Goal: Information Seeking & Learning: Learn about a topic

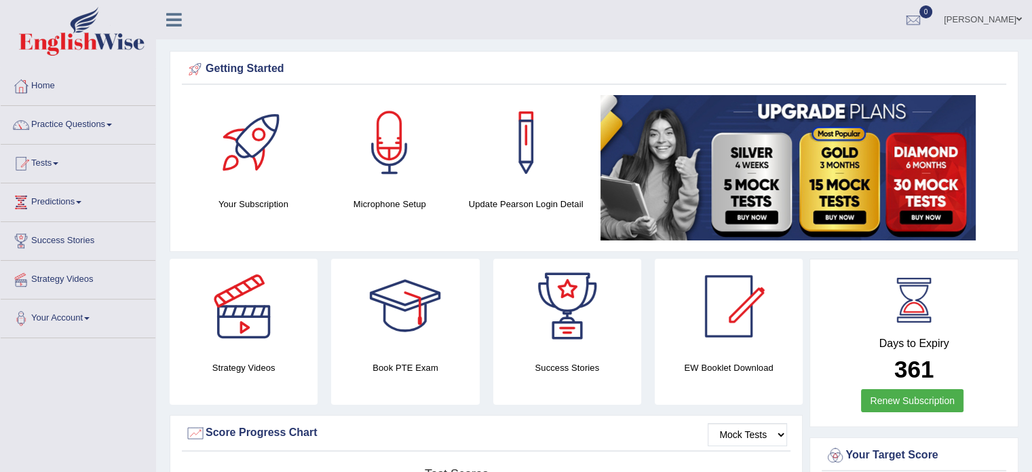
click at [102, 126] on link "Practice Questions" at bounding box center [78, 123] width 155 height 34
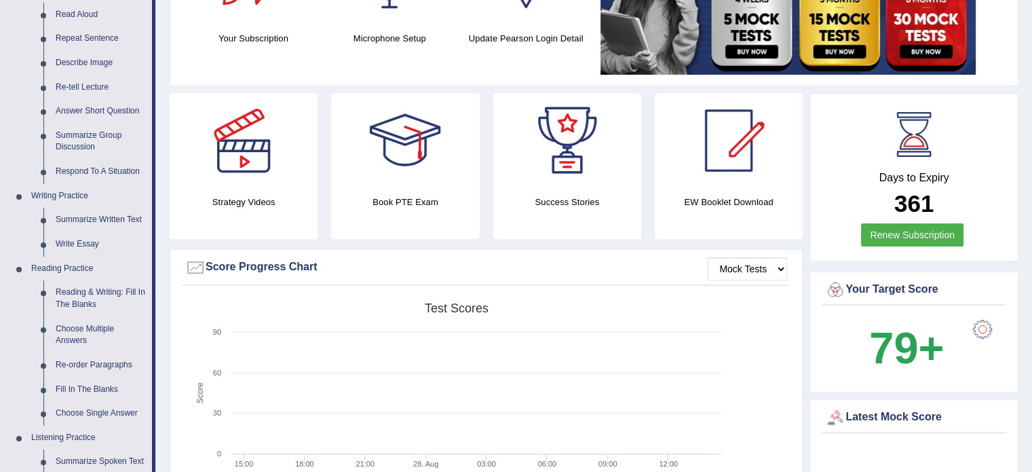
scroll to position [271, 0]
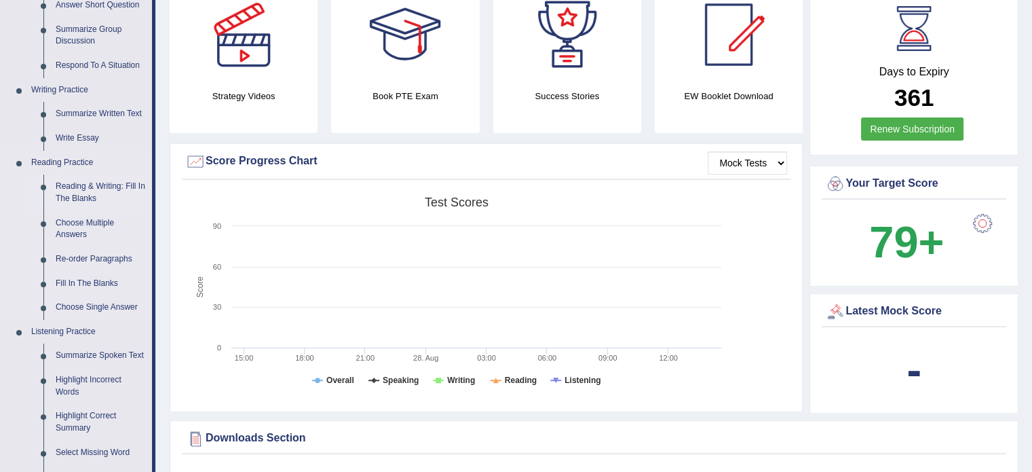
click at [92, 189] on link "Reading & Writing: Fill In The Blanks" at bounding box center [101, 192] width 102 height 36
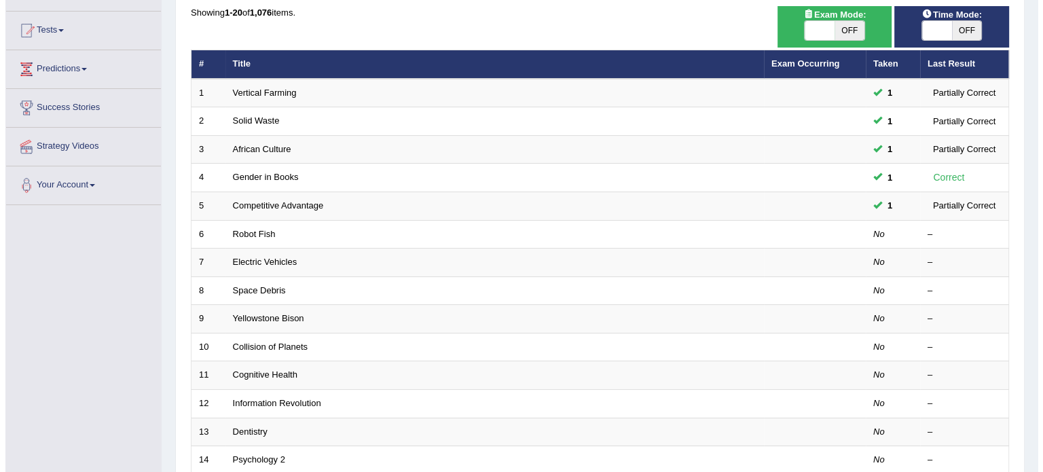
scroll to position [136, 0]
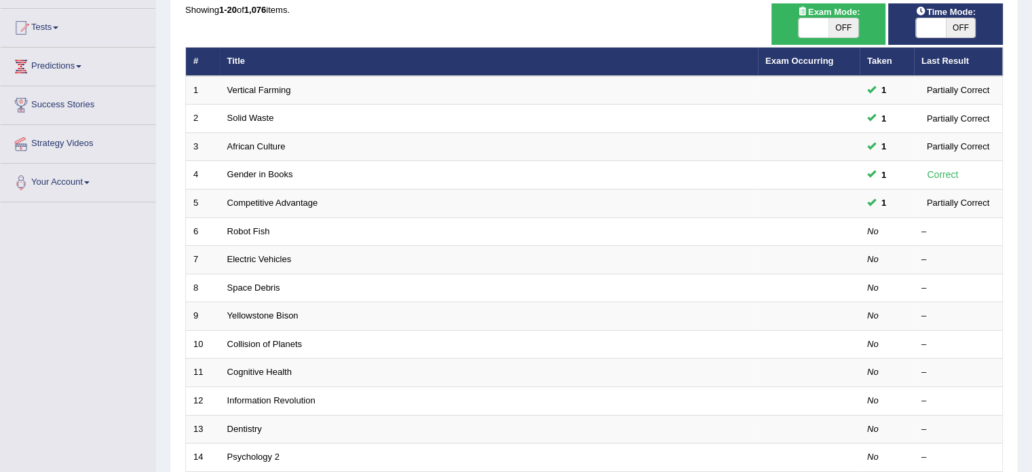
click at [846, 26] on span "OFF" at bounding box center [844, 27] width 30 height 19
checkbox input "true"
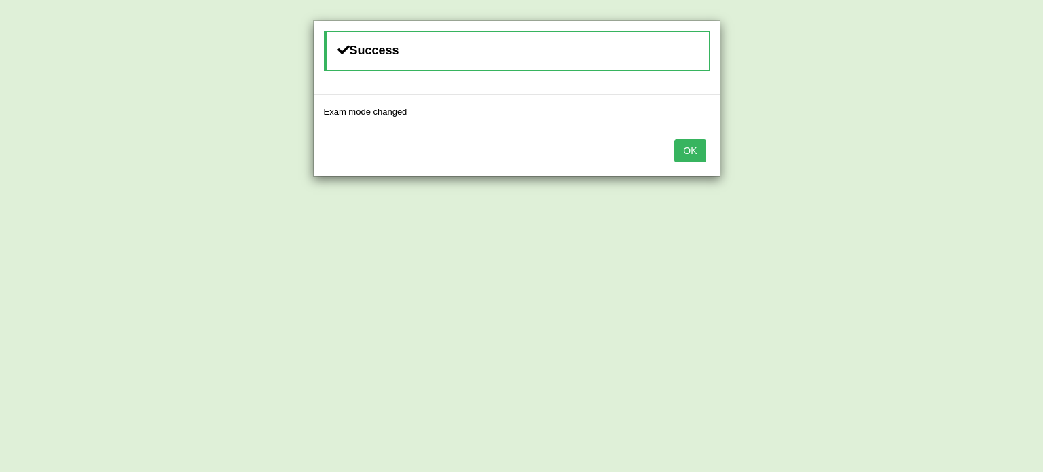
click at [690, 156] on button "OK" at bounding box center [689, 150] width 31 height 23
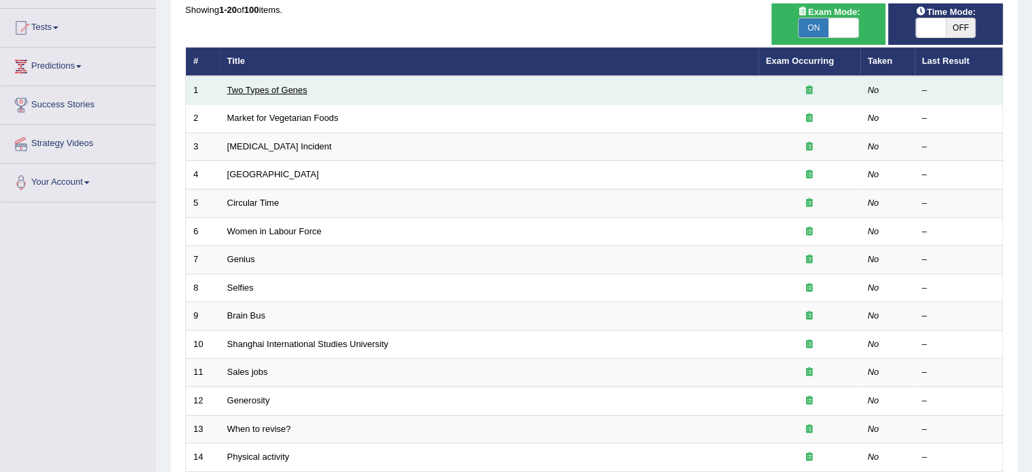
click at [272, 89] on link "Two Types of Genes" at bounding box center [267, 90] width 80 height 10
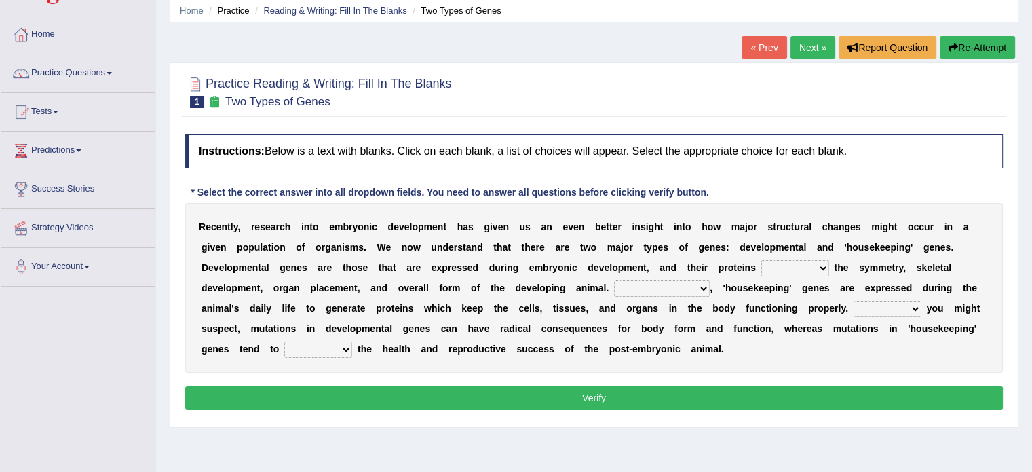
scroll to position [54, 0]
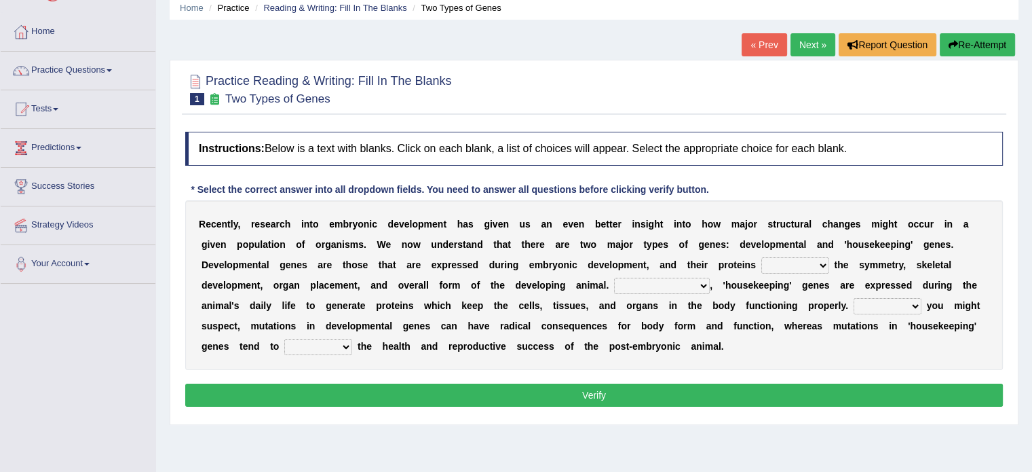
click at [814, 259] on select "push control hold elevate" at bounding box center [796, 265] width 68 height 16
select select "control"
click at [762, 257] on select "push control hold elevate" at bounding box center [796, 265] width 68 height 16
click at [661, 278] on select "Correspondingly Inclusively Conversely In contrast" at bounding box center [662, 286] width 96 height 16
click at [614, 278] on select "Correspondingly Inclusively Conversely In contrast" at bounding box center [662, 286] width 96 height 16
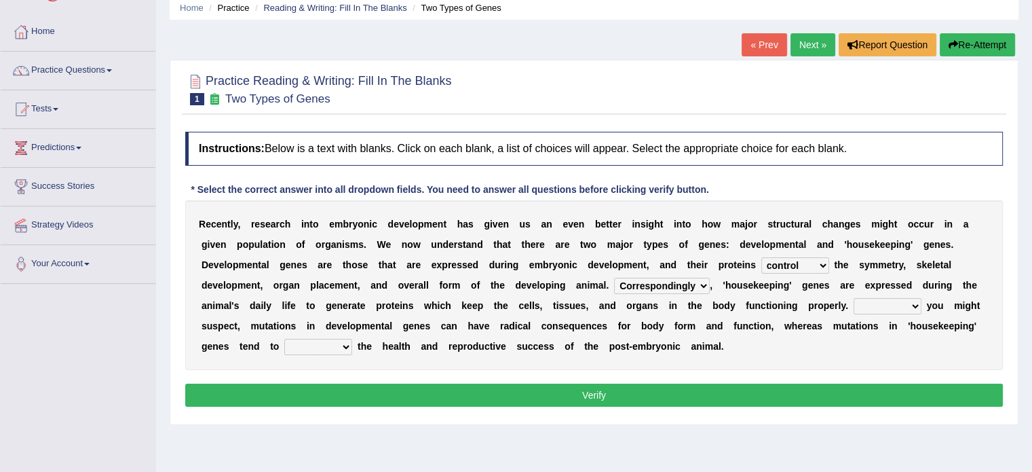
click at [680, 284] on select "Correspondingly Inclusively Conversely In contrast" at bounding box center [662, 286] width 96 height 16
select select "In contrast"
click at [614, 278] on select "Correspondingly Inclusively Conversely In contrast" at bounding box center [662, 286] width 96 height 16
click at [865, 302] on select "For As With Within" at bounding box center [888, 306] width 68 height 16
click at [800, 419] on div "Practice Reading & Writing: Fill In The Blanks 1 Two Types of Genes Instruction…" at bounding box center [594, 242] width 849 height 365
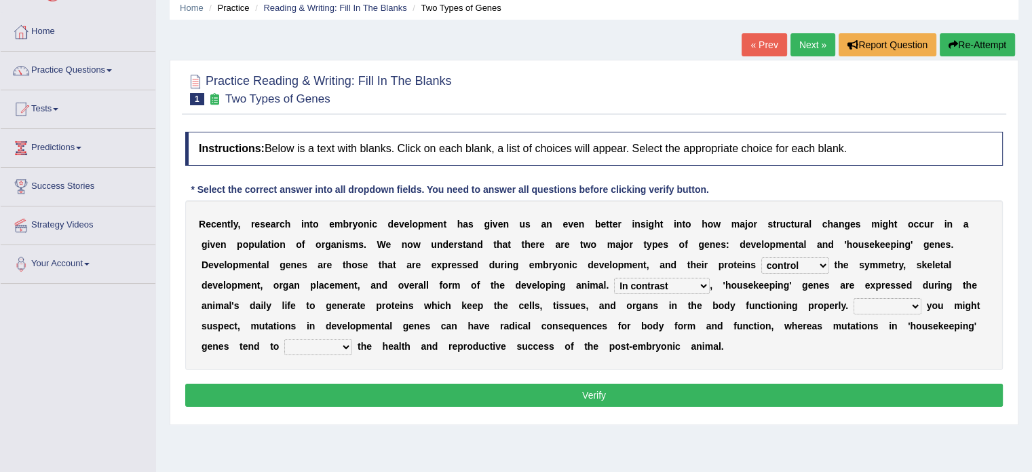
click at [881, 303] on select "For As With Within" at bounding box center [888, 306] width 68 height 16
select select "As"
click at [854, 298] on select "For As With Within" at bounding box center [888, 306] width 68 height 16
click at [326, 341] on select "affect effect interrupt defect" at bounding box center [318, 347] width 68 height 16
select select "affect"
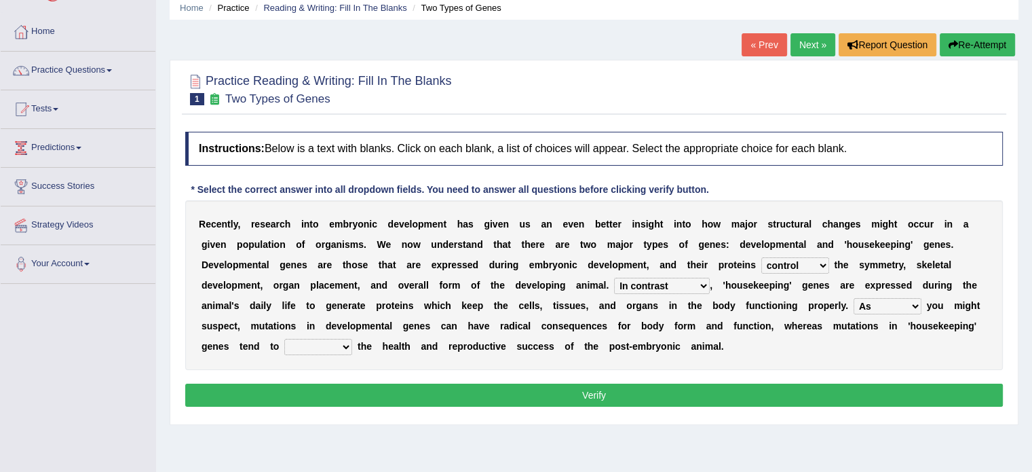
click at [284, 339] on select "affect effect interrupt defect" at bounding box center [318, 347] width 68 height 16
click at [804, 257] on select "push control hold elevate" at bounding box center [796, 265] width 68 height 16
click at [685, 444] on div "Home Practice Reading & Writing: Fill In The Blanks Two Types of Genes « Prev N…" at bounding box center [594, 285] width 876 height 679
click at [639, 395] on button "Verify" at bounding box center [594, 394] width 818 height 23
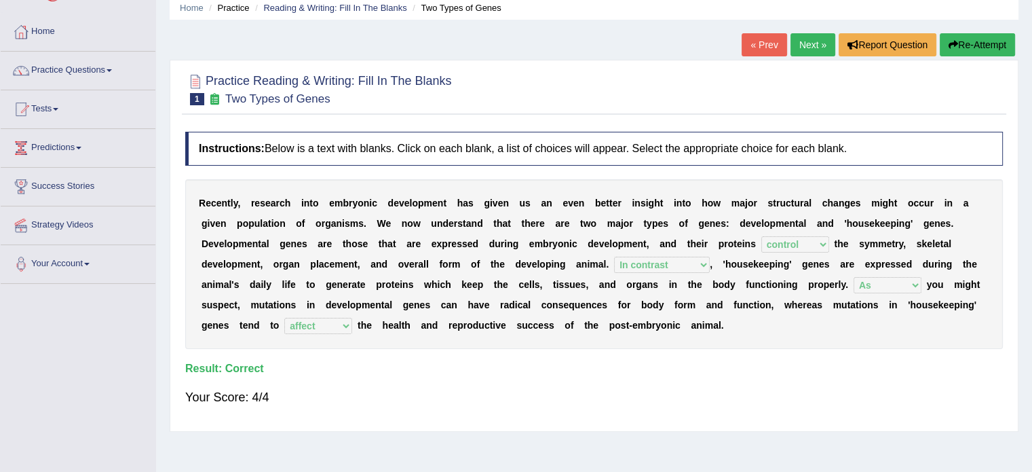
click at [808, 43] on link "Next »" at bounding box center [813, 44] width 45 height 23
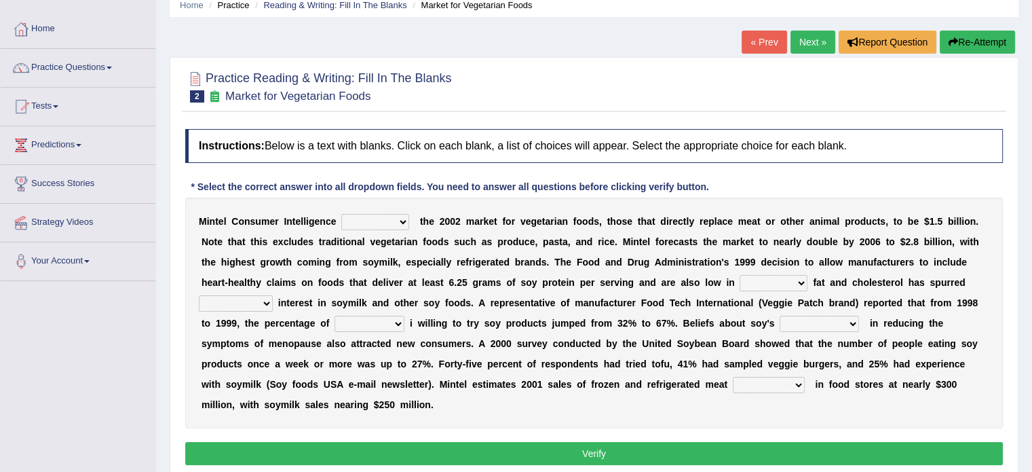
scroll to position [81, 0]
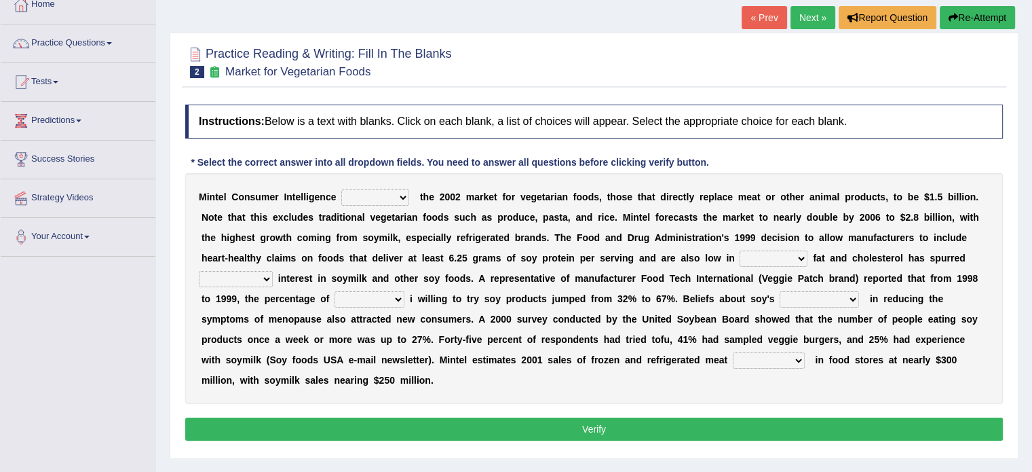
click at [383, 198] on select "deals fulfills creates estimates" at bounding box center [375, 197] width 68 height 16
select select "estimates"
click at [341, 189] on select "deals fulfills creates estimates" at bounding box center [375, 197] width 68 height 16
click at [770, 252] on select "saturated solid acid liquid" at bounding box center [774, 258] width 68 height 16
select select "saturated"
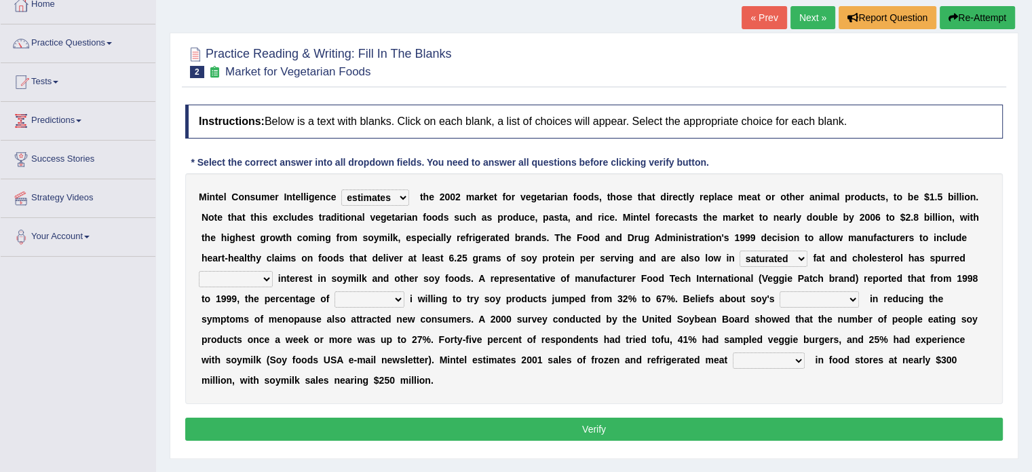
click at [740, 250] on select "saturated solid acid liquid" at bounding box center [774, 258] width 68 height 16
click at [247, 280] on select "good big tremendous extreme" at bounding box center [236, 279] width 74 height 16
select select "tremendous"
click at [199, 271] on select "good big tremendous extreme" at bounding box center [236, 279] width 74 height 16
click at [353, 301] on select "guests consumers customers clients" at bounding box center [370, 299] width 70 height 16
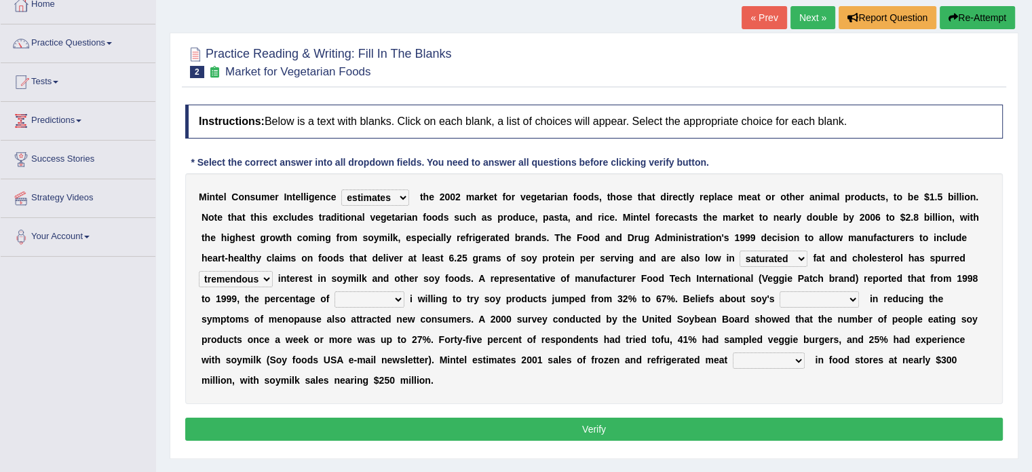
click at [335, 291] on select "guests consumers customers clients" at bounding box center [370, 299] width 70 height 16
click at [369, 291] on select "guests consumers customers clients" at bounding box center [370, 299] width 70 height 16
click at [335, 291] on select "guests consumers customers clients" at bounding box center [370, 299] width 70 height 16
click at [379, 298] on select "guests consumers customers clients" at bounding box center [370, 299] width 70 height 16
select select "consumers"
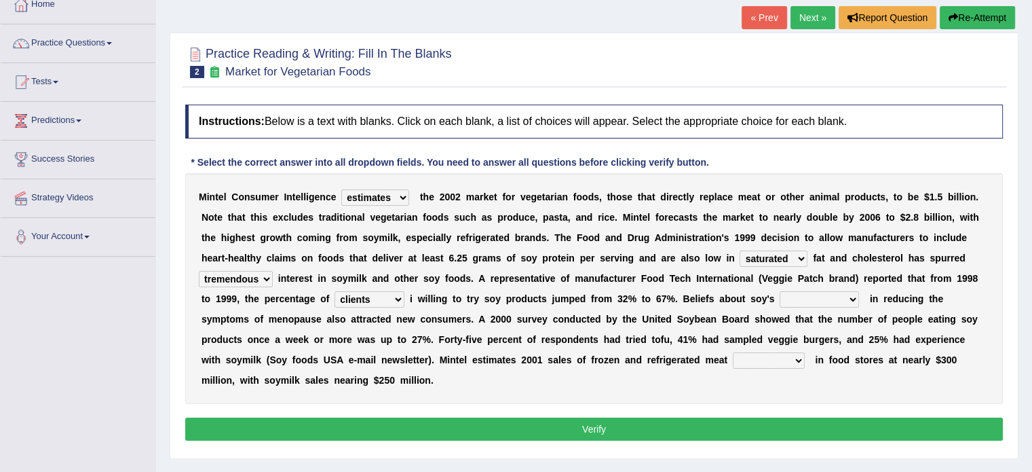
click at [335, 291] on select "guests consumers customers clients" at bounding box center [370, 299] width 70 height 16
click at [812, 291] on select "effectiveness timeliness efficiency goodness" at bounding box center [819, 299] width 79 height 16
select select "effectiveness"
click at [780, 291] on select "effectiveness timeliness efficiency goodness" at bounding box center [819, 299] width 79 height 16
click at [735, 357] on select "foods choices staffs alternatives" at bounding box center [769, 360] width 72 height 16
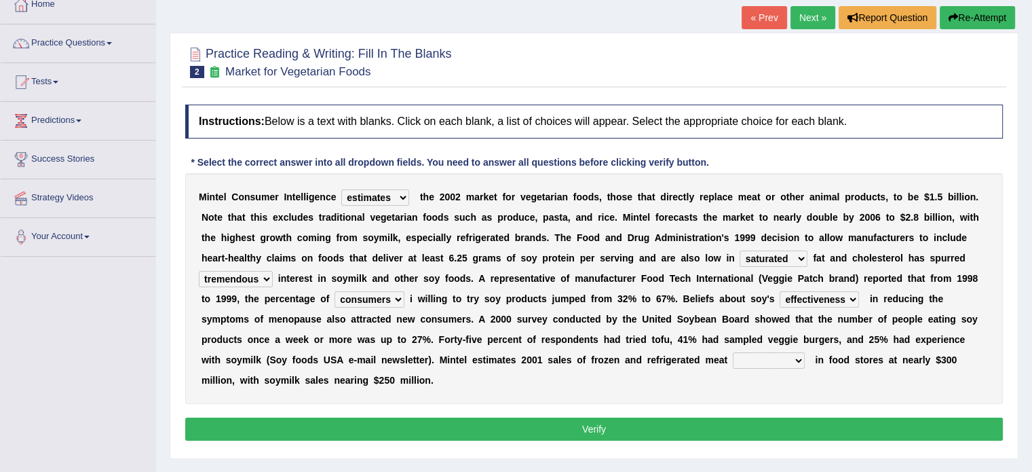
click at [733, 352] on select "foods choices staffs alternatives" at bounding box center [769, 360] width 72 height 16
click at [733, 355] on select "foods choices staffs alternatives" at bounding box center [769, 360] width 72 height 16
select select "choices"
click at [733, 352] on select "foods choices staffs alternatives" at bounding box center [769, 360] width 72 height 16
click at [662, 429] on button "Verify" at bounding box center [594, 428] width 818 height 23
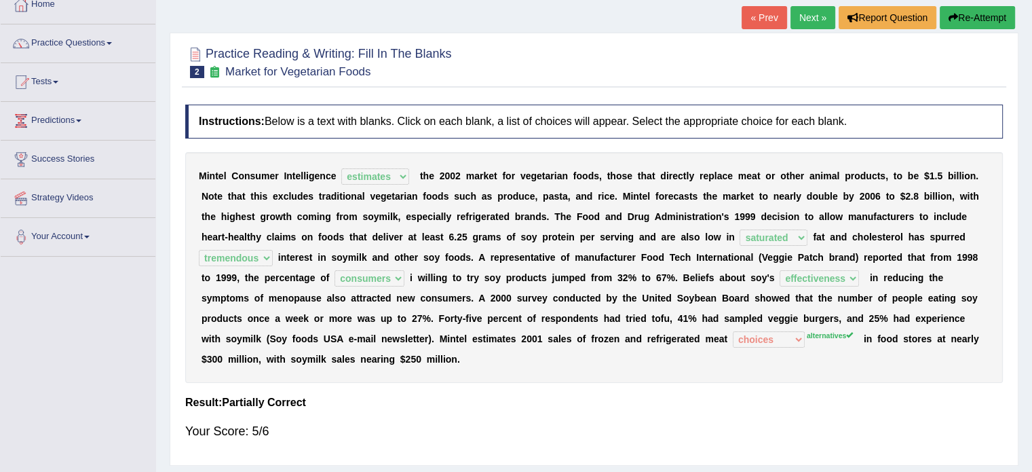
click at [807, 14] on link "Next »" at bounding box center [813, 17] width 45 height 23
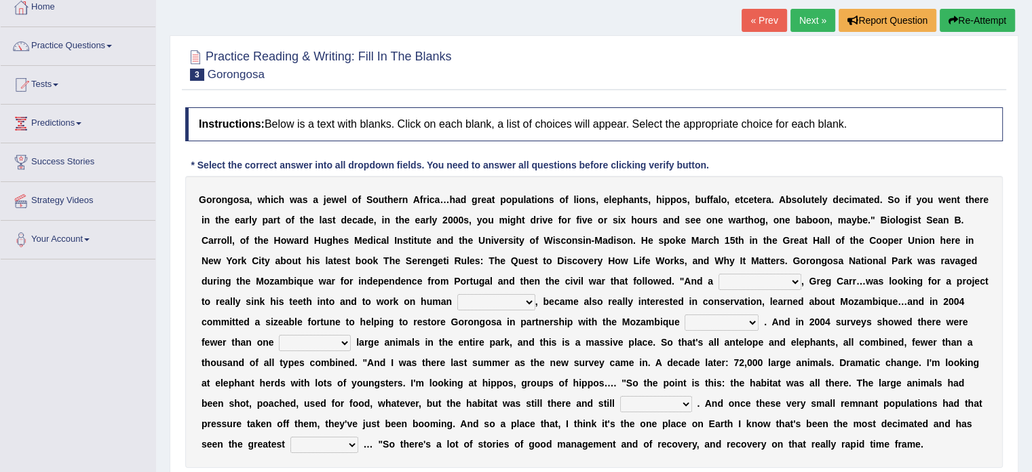
scroll to position [81, 0]
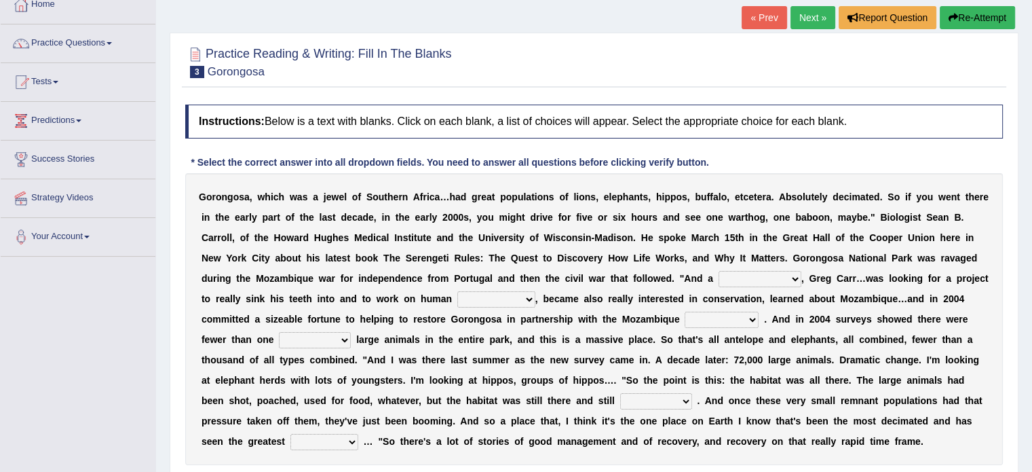
click at [773, 279] on select "passion solstice ballast philanthropist" at bounding box center [760, 279] width 83 height 16
select select "philanthropist"
click at [719, 271] on select "passion solstice ballast philanthropist" at bounding box center [760, 279] width 83 height 16
click at [774, 274] on select "passion solstice ballast philanthropist" at bounding box center [760, 279] width 83 height 16
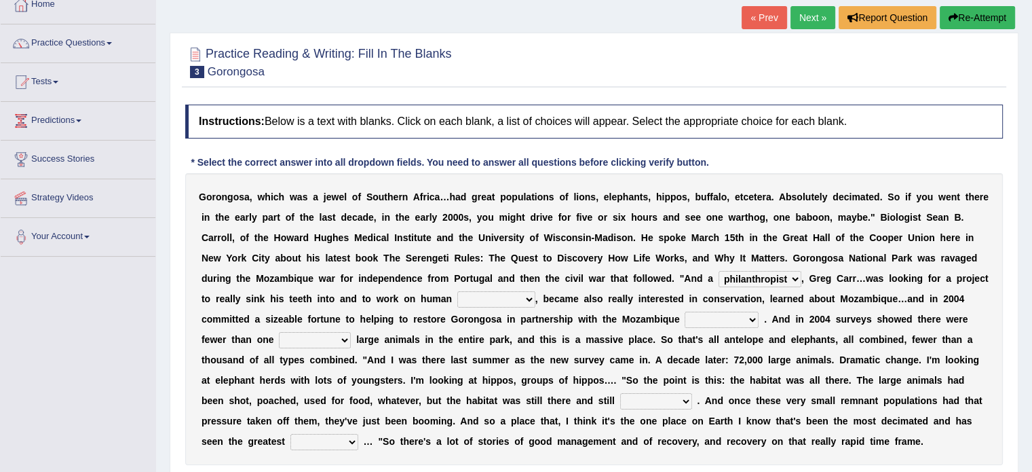
click at [489, 296] on select "negligence prevalence development malevolence" at bounding box center [496, 299] width 78 height 16
click at [457, 291] on select "negligence prevalence development malevolence" at bounding box center [496, 299] width 78 height 16
click at [507, 298] on select "negligence prevalence development malevolence" at bounding box center [496, 299] width 78 height 16
click at [457, 291] on select "negligence prevalence development malevolence" at bounding box center [496, 299] width 78 height 16
click at [486, 293] on select "negligence prevalence development malevolence" at bounding box center [496, 299] width 78 height 16
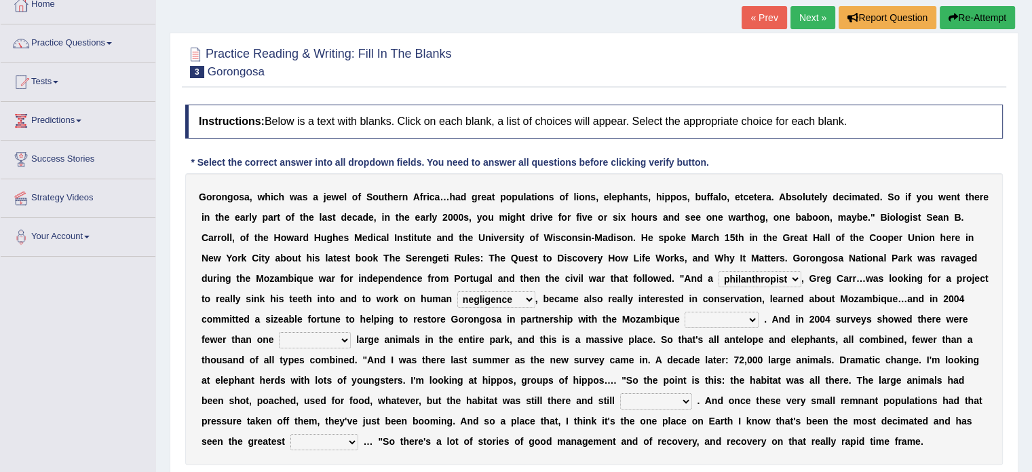
select select "prevalence"
click at [457, 291] on select "negligence prevalence development malevolence" at bounding box center [496, 299] width 78 height 16
click at [729, 314] on select "parliament semanticist government journalist" at bounding box center [722, 320] width 74 height 16
select select "government"
click at [685, 312] on select "parliament semanticist government journalist" at bounding box center [722, 320] width 74 height 16
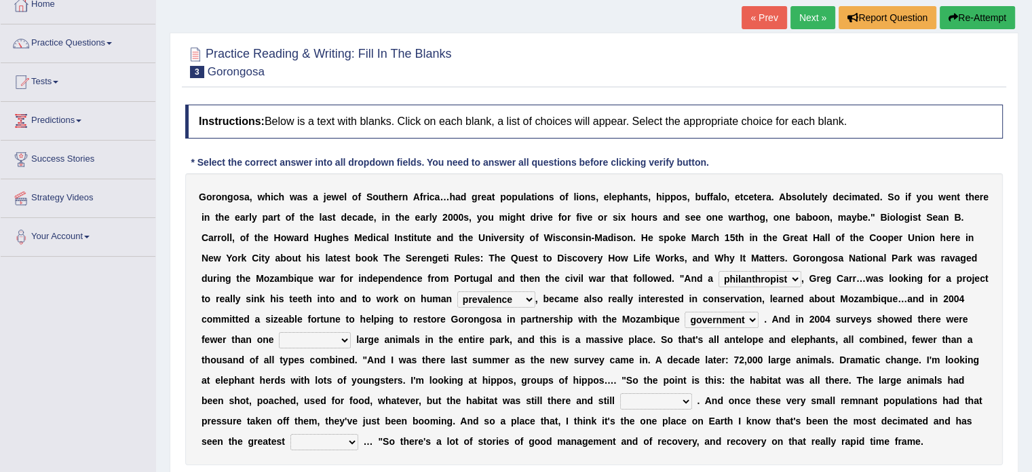
click at [318, 338] on select "deflowered embowered roundest thousand" at bounding box center [315, 340] width 72 height 16
select select "thousand"
click at [279, 332] on select "deflowered embowered roundest thousand" at bounding box center [315, 340] width 72 height 16
click at [319, 335] on select "deflowered embowered roundest thousand" at bounding box center [315, 340] width 72 height 16
click at [279, 332] on select "deflowered embowered roundest thousand" at bounding box center [315, 340] width 72 height 16
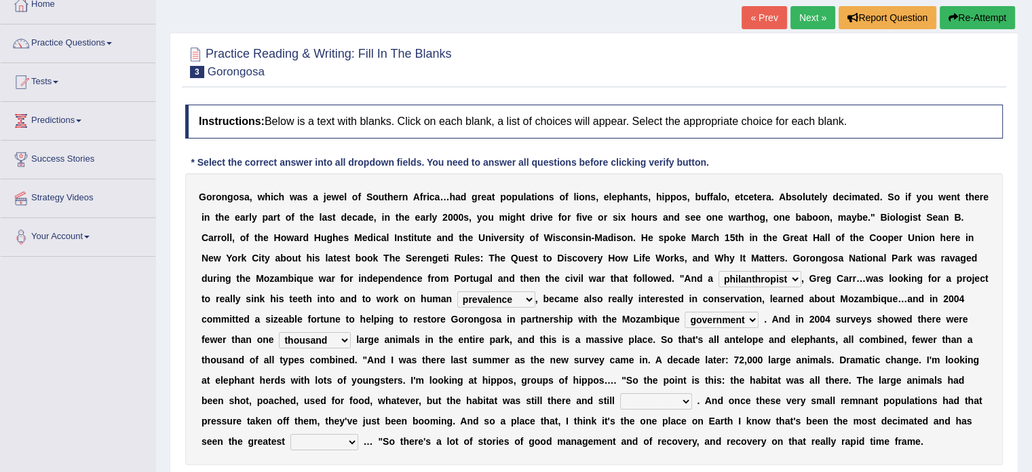
click at [652, 399] on select "assertive incidental compulsive productive" at bounding box center [656, 401] width 72 height 16
select select "assertive"
click at [620, 393] on select "assertive incidental compulsive productive" at bounding box center [656, 401] width 72 height 16
click at [339, 439] on select "recovery efficacy golly stumpy" at bounding box center [325, 442] width 68 height 16
click at [291, 434] on select "recovery efficacy golly stumpy" at bounding box center [325, 442] width 68 height 16
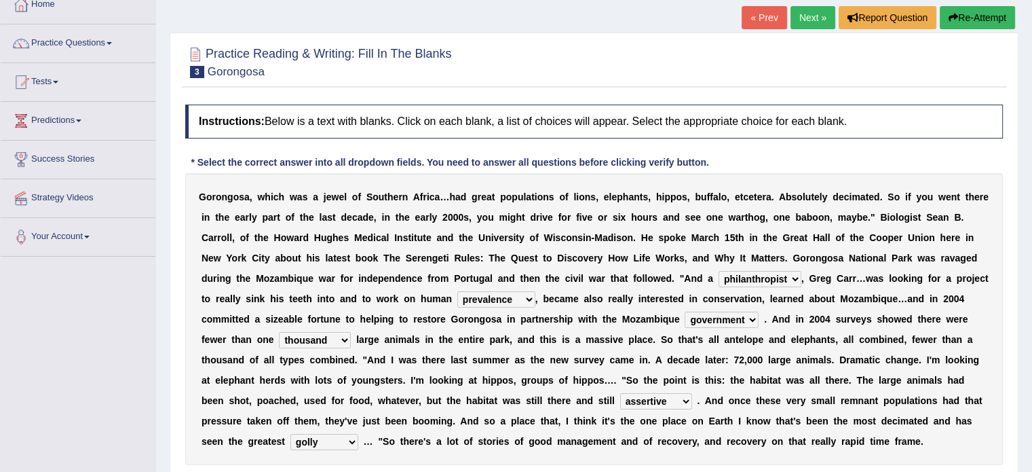
select select "stumpy"
click at [1005, 298] on div "Instructions: Below is a text with blanks. Click on each blank, a list of choic…" at bounding box center [594, 305] width 825 height 415
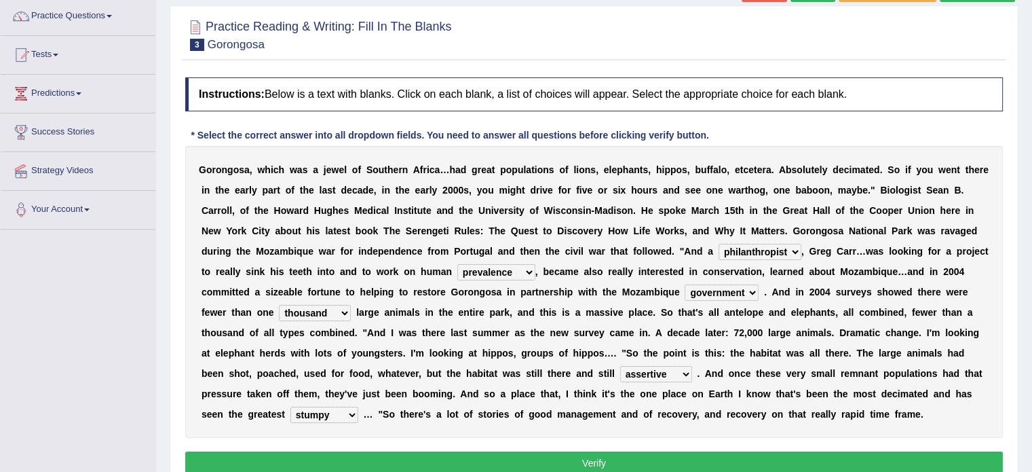
scroll to position [136, 0]
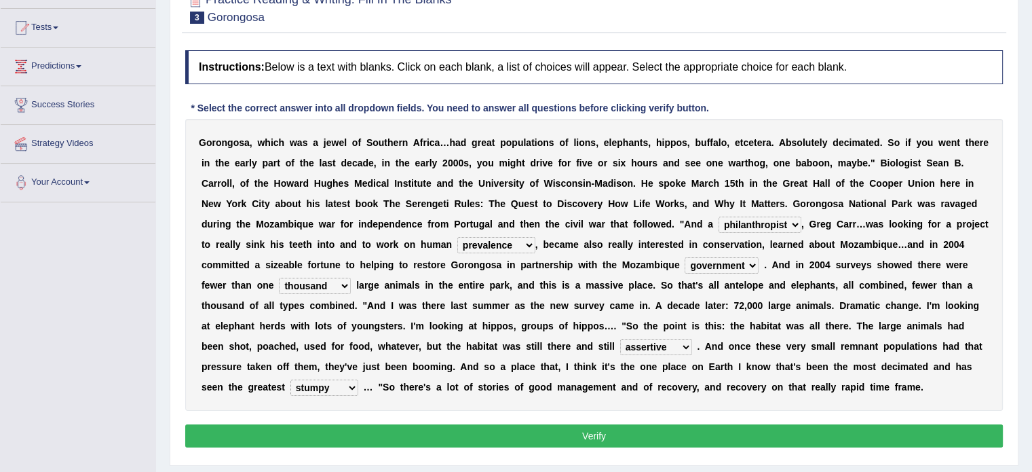
click at [758, 426] on button "Verify" at bounding box center [594, 435] width 818 height 23
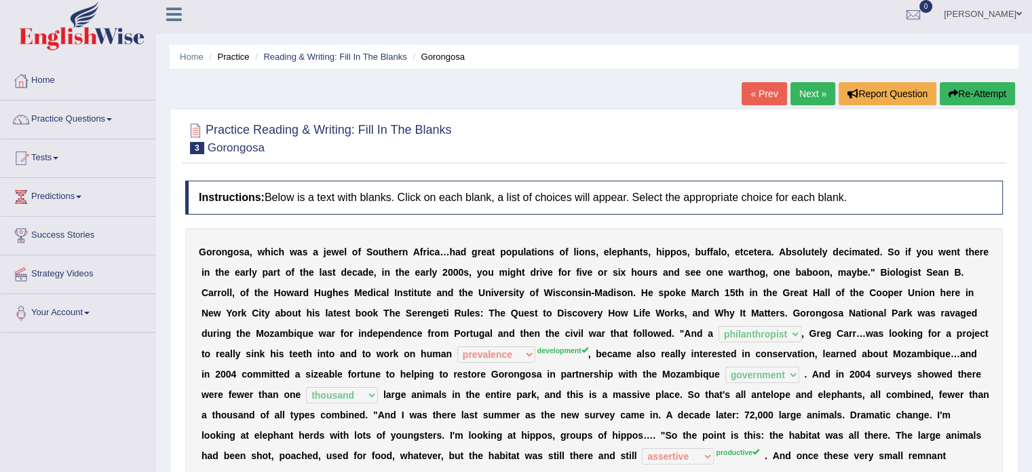
scroll to position [0, 0]
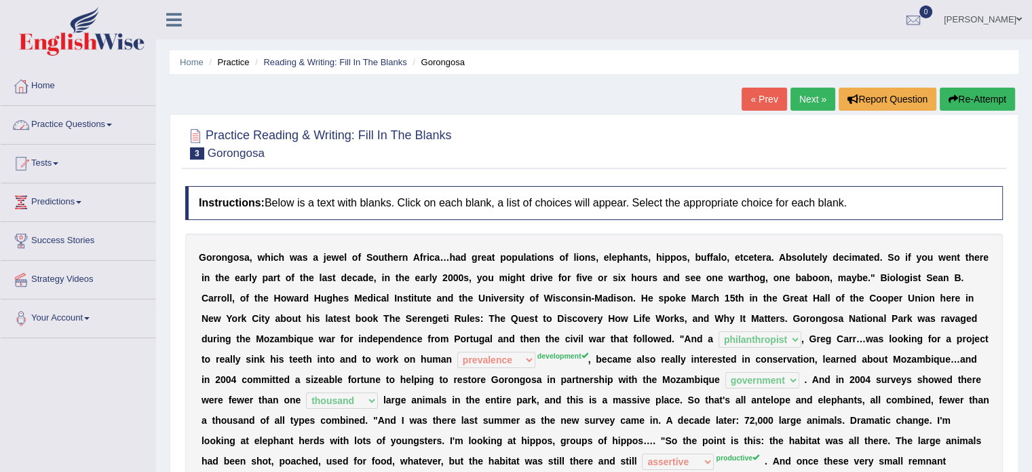
click at [100, 124] on link "Practice Questions" at bounding box center [78, 123] width 155 height 34
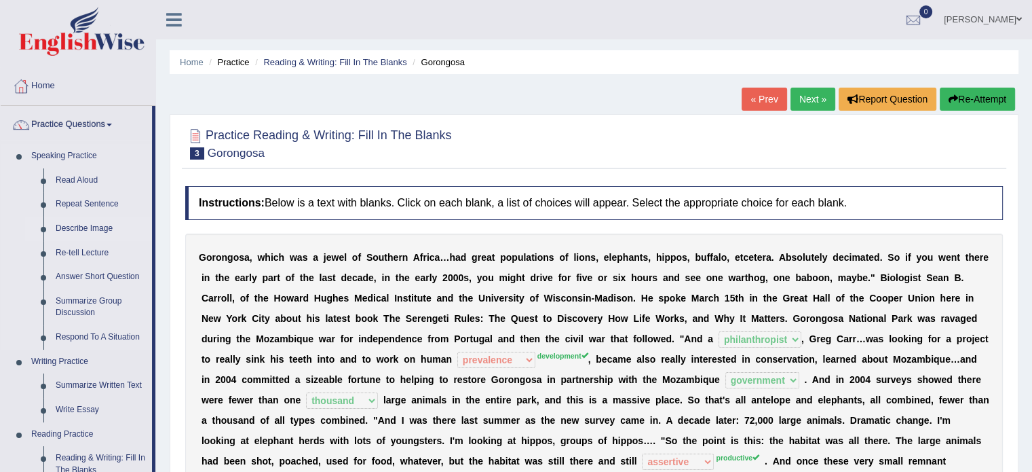
click at [137, 224] on link "Describe Image" at bounding box center [101, 229] width 102 height 24
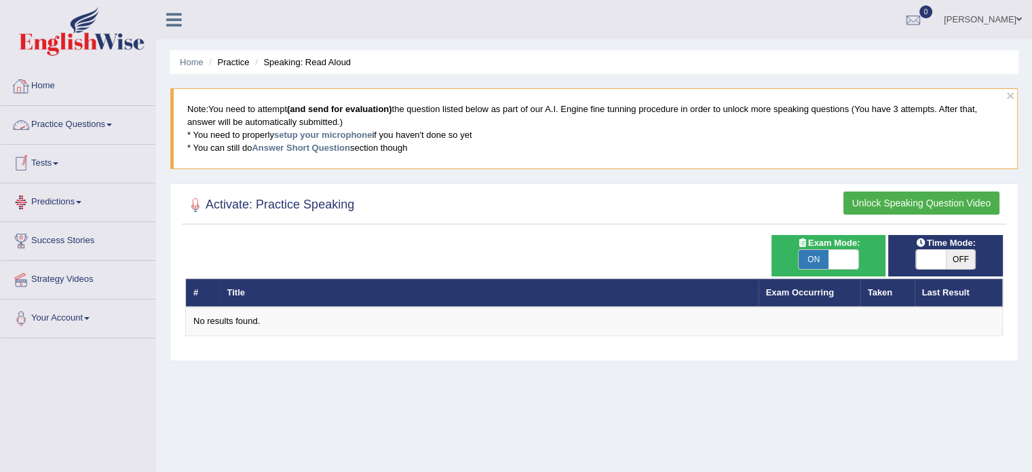
click at [98, 130] on link "Practice Questions" at bounding box center [78, 123] width 155 height 34
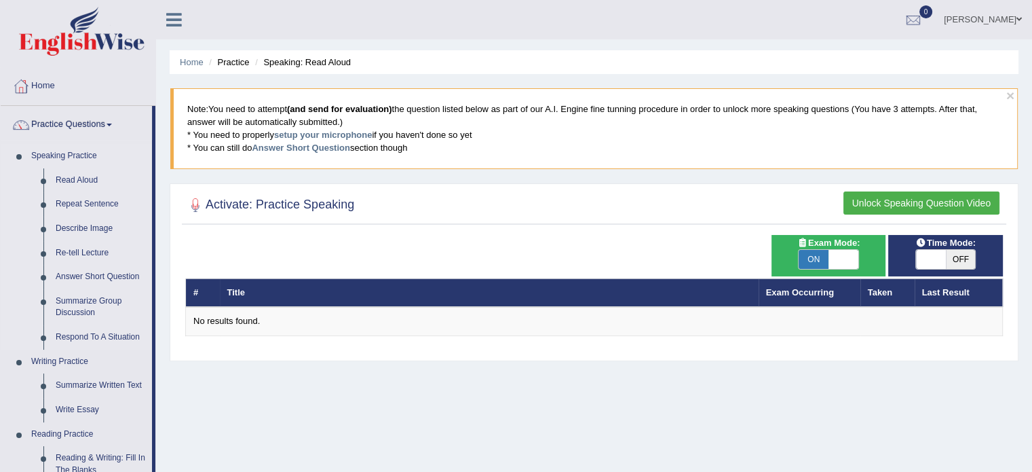
click at [25, 234] on li "Describe Image" at bounding box center [88, 229] width 127 height 24
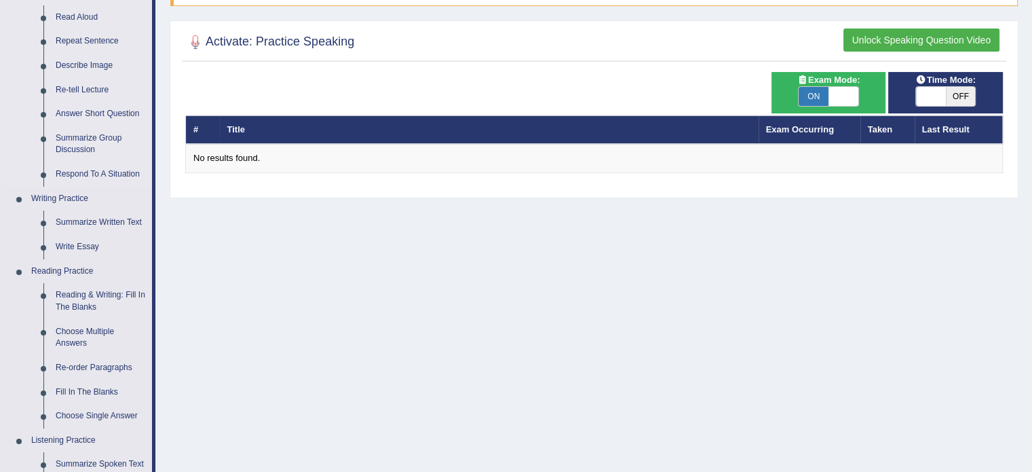
scroll to position [190, 0]
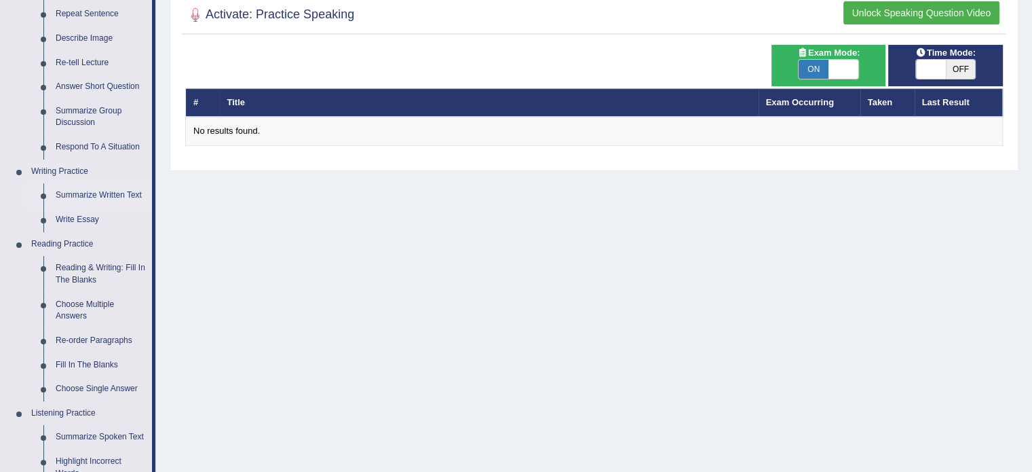
click at [106, 192] on link "Summarize Written Text" at bounding box center [101, 195] width 102 height 24
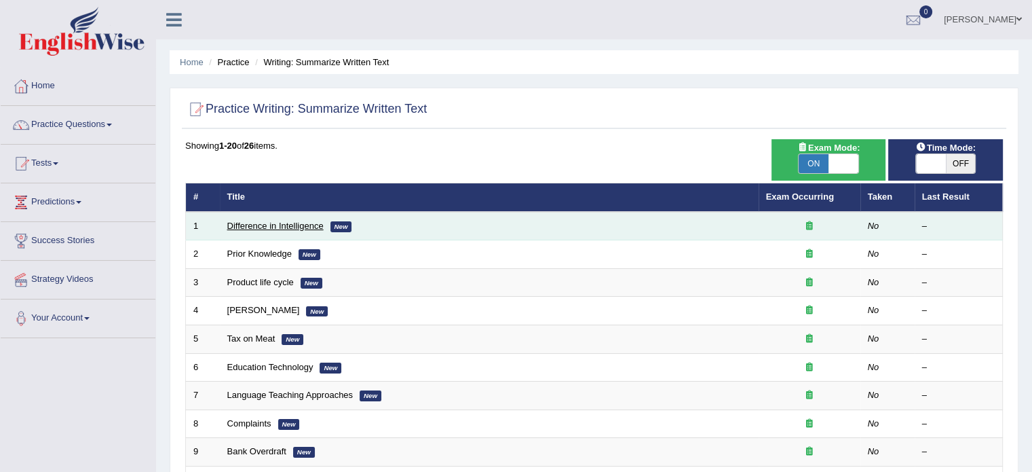
click at [267, 221] on link "Difference in Intelligence" at bounding box center [275, 226] width 96 height 10
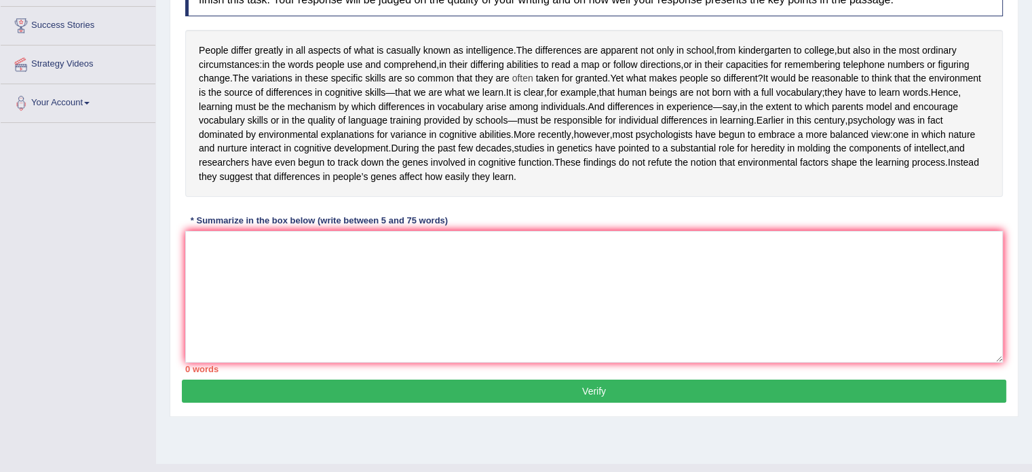
scroll to position [217, 0]
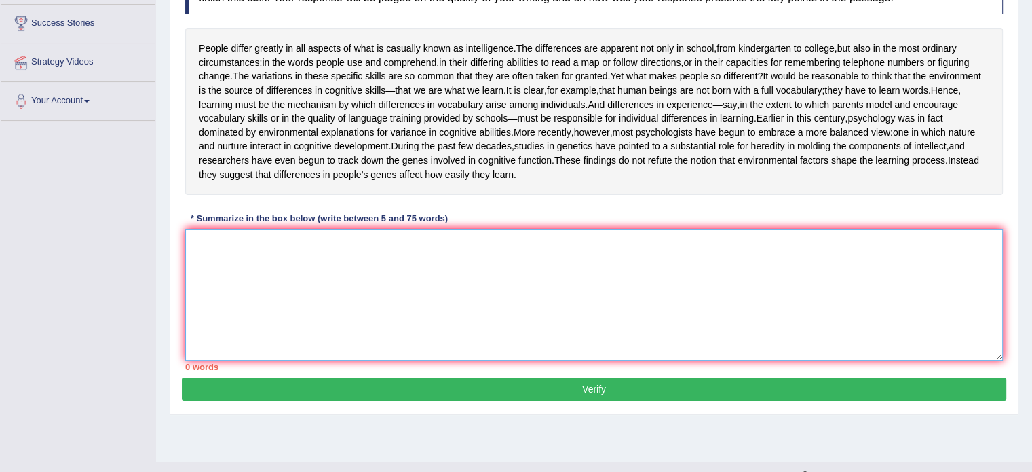
click at [466, 298] on textarea at bounding box center [594, 295] width 818 height 132
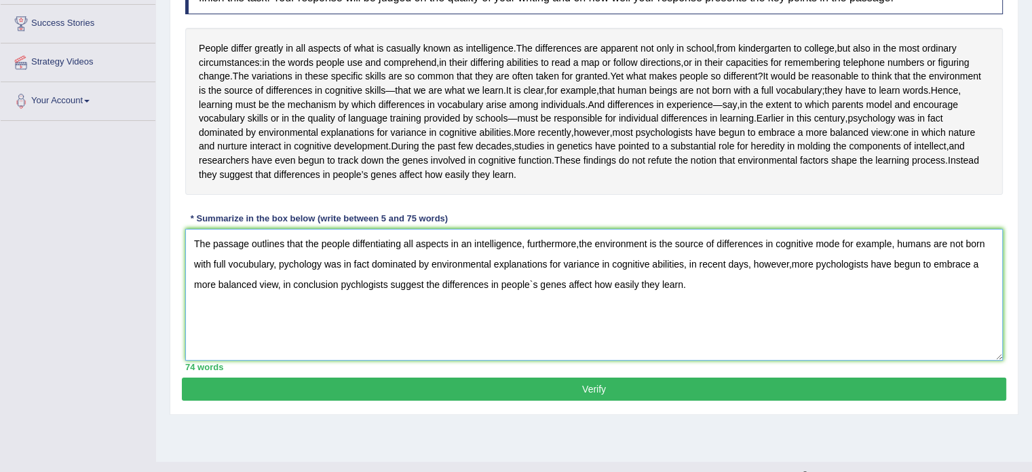
type textarea "The passage outlines that the people diffentiating all aspects in an intelligen…"
click at [474, 400] on button "Verify" at bounding box center [594, 388] width 825 height 23
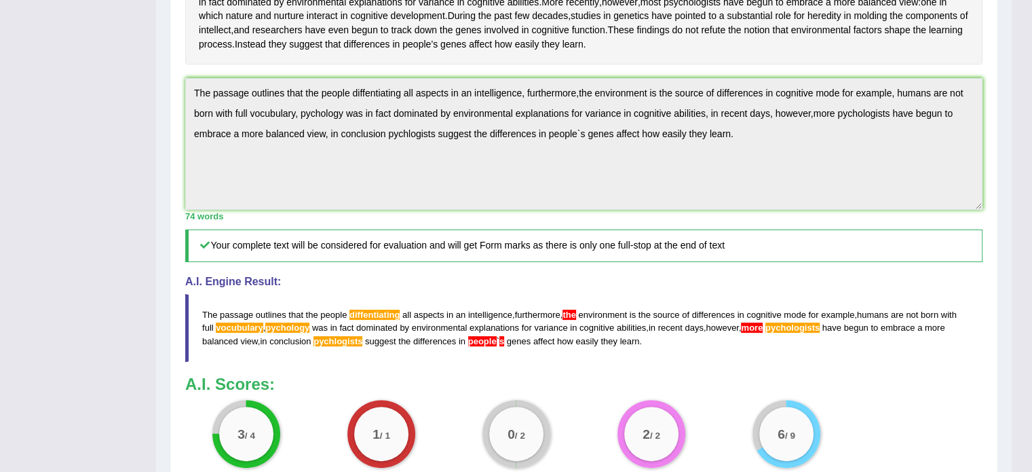
scroll to position [344, 0]
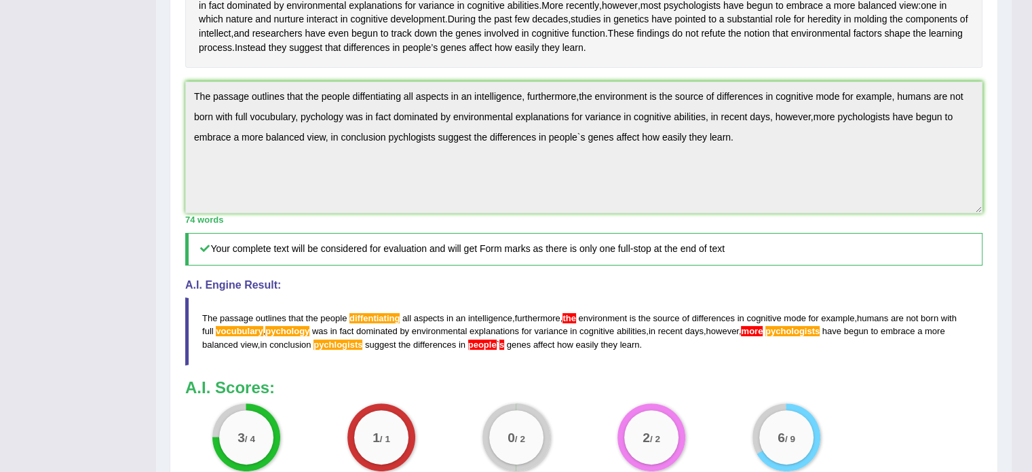
click at [734, 256] on div "Instructions: Read the passage below and summarize it using one sentence. Type …" at bounding box center [584, 165] width 804 height 660
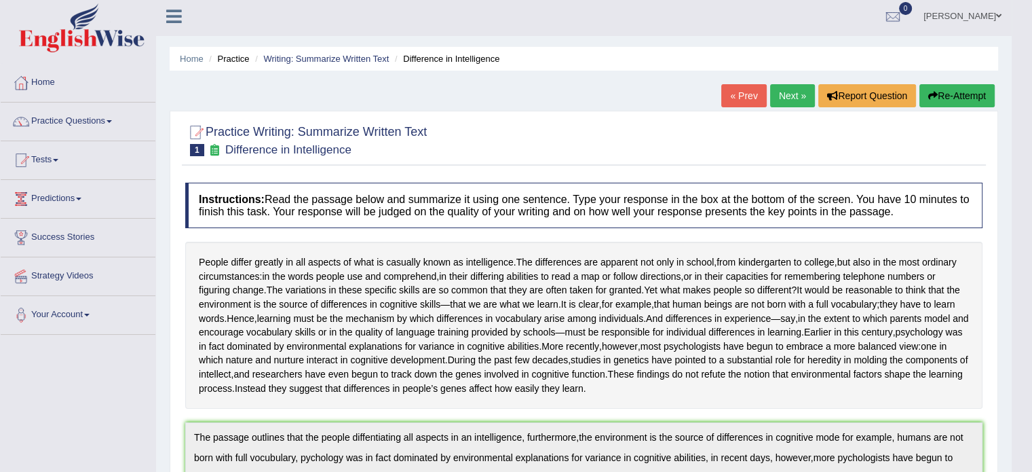
scroll to position [0, 0]
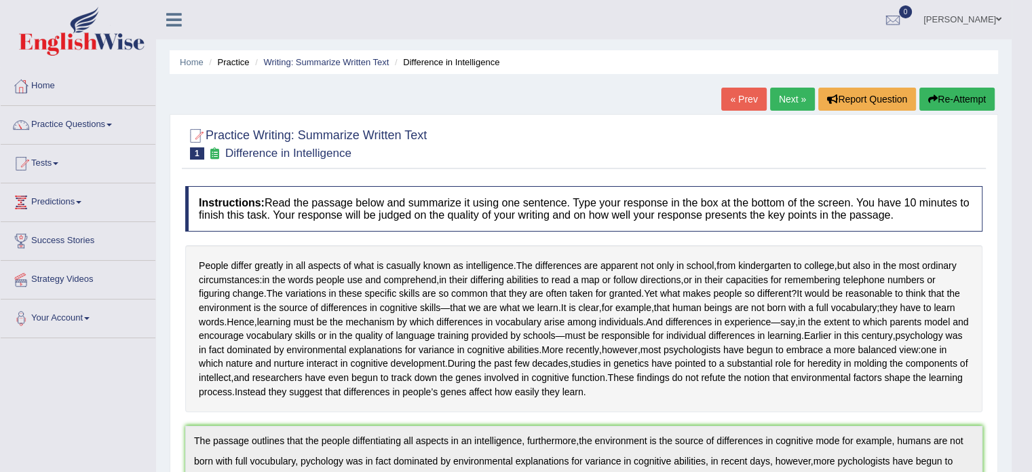
click at [958, 100] on button "Re-Attempt" at bounding box center [957, 99] width 75 height 23
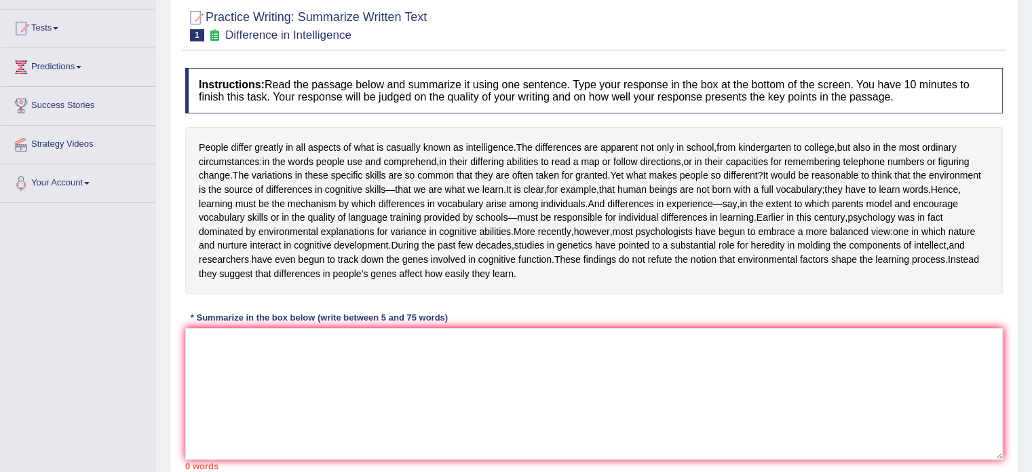
scroll to position [247, 0]
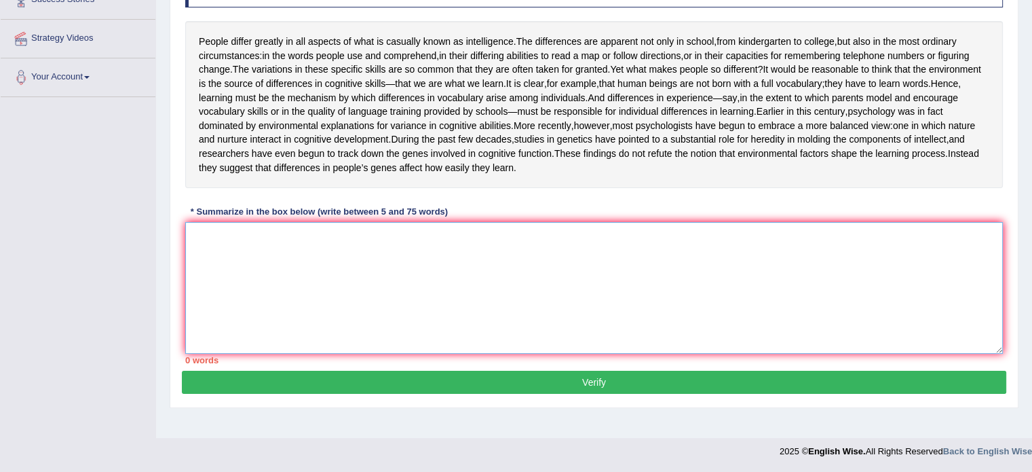
click at [581, 284] on textarea at bounding box center [594, 288] width 818 height 132
paste textarea "The passage outlines that the people diffentiating all aspects in an intelligen…"
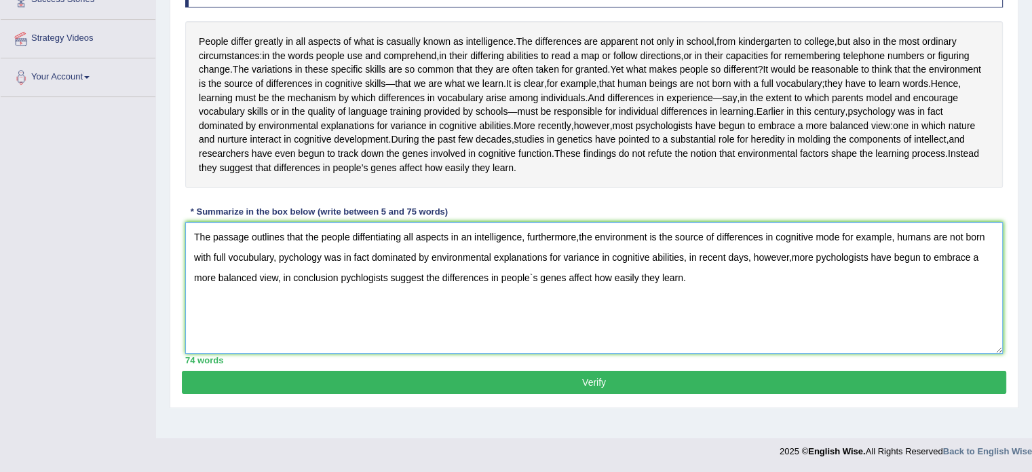
click at [589, 255] on textarea "The passage outlines that the people diffentiating all aspects in an intelligen…" at bounding box center [594, 288] width 818 height 132
click at [793, 274] on textarea "The passage outlines that the people diffentiating all aspects in an intelligen…" at bounding box center [594, 288] width 818 height 132
click at [513, 295] on textarea "The passage outlines that the people diffentiating all aspects in an intelligen…" at bounding box center [594, 288] width 818 height 132
type textarea "The passage outlines that the people diffentiating all aspects in an intelligen…"
click at [534, 394] on button "Verify" at bounding box center [594, 382] width 825 height 23
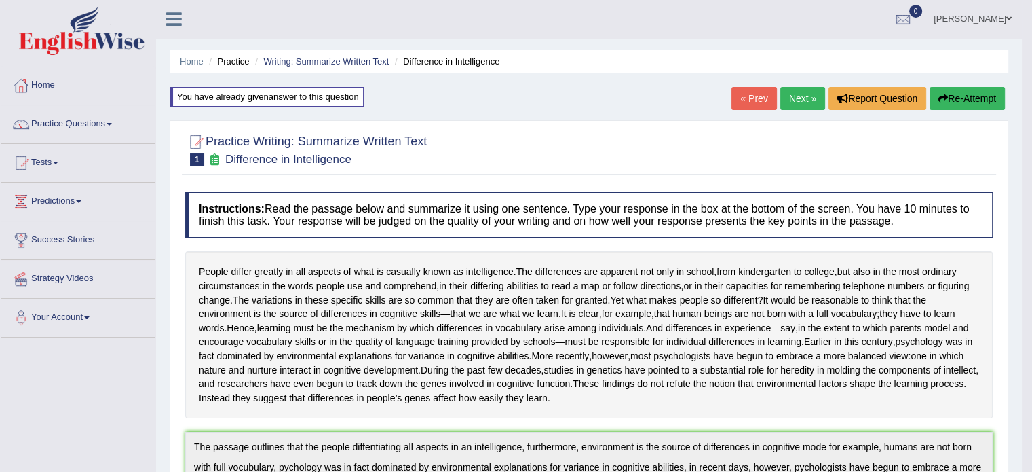
scroll to position [0, 0]
click at [81, 130] on link "Practice Questions" at bounding box center [78, 123] width 155 height 34
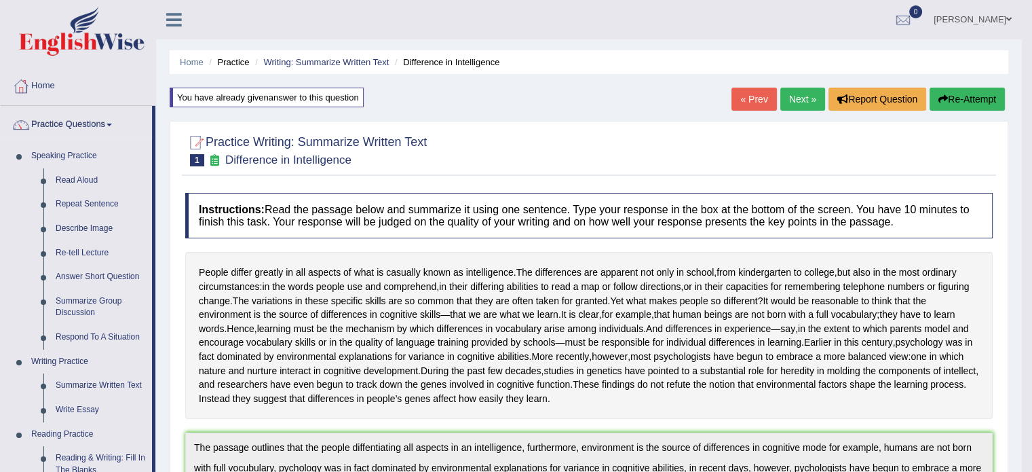
click at [796, 102] on link "Next »" at bounding box center [803, 99] width 45 height 23
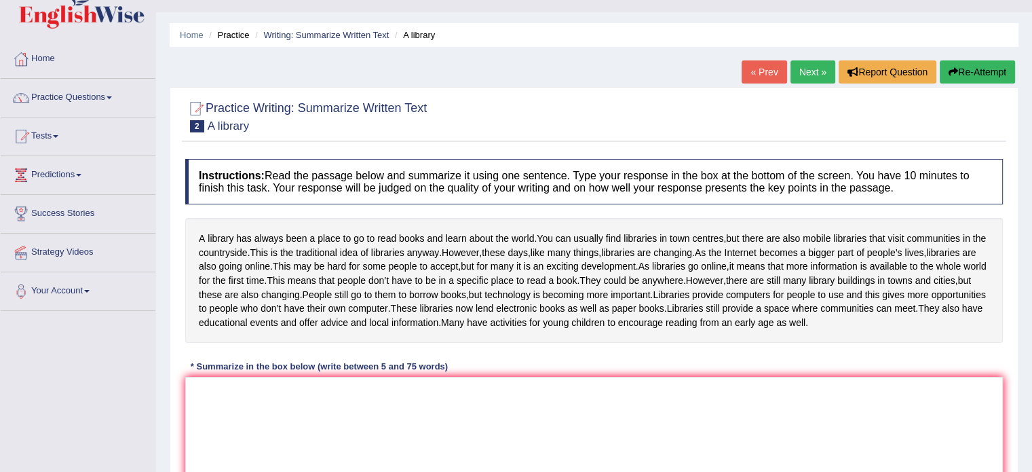
scroll to position [136, 0]
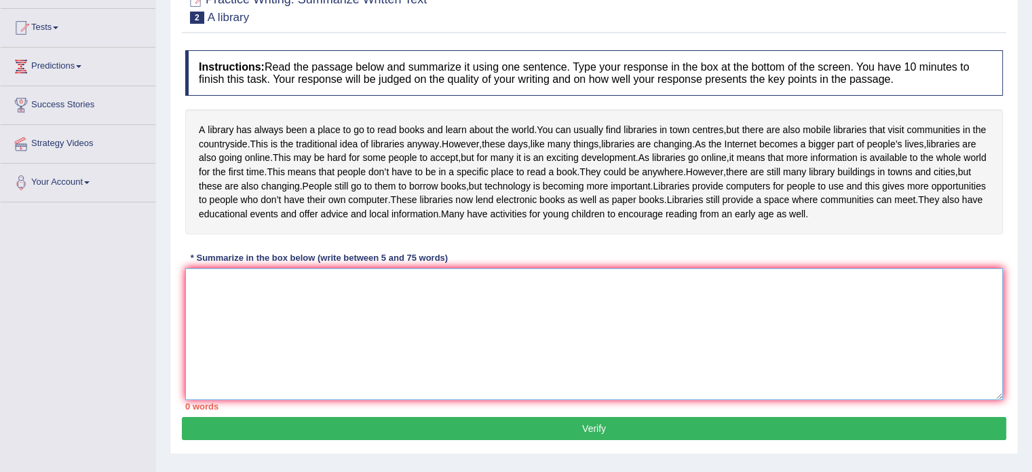
click at [458, 360] on textarea at bounding box center [594, 334] width 818 height 132
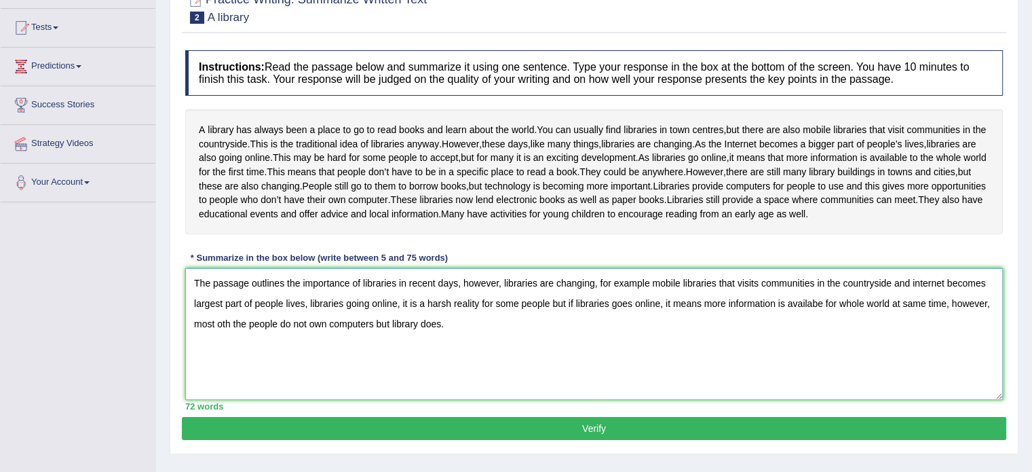
type textarea "The passage outlines the importance of libraries in recent days, however, libra…"
click at [586, 307] on div "Instructions: Read the passage below and summarize it using one sentence. Type …" at bounding box center [594, 229] width 825 height 373
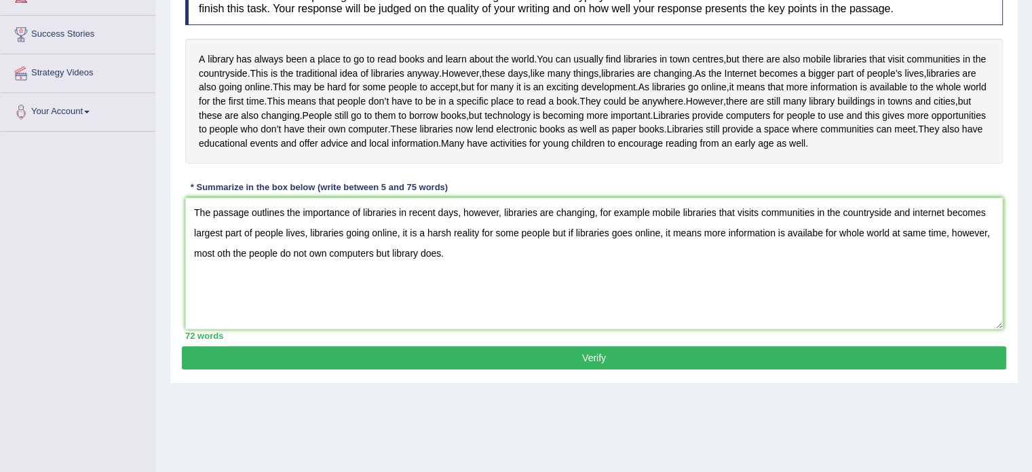
scroll to position [241, 0]
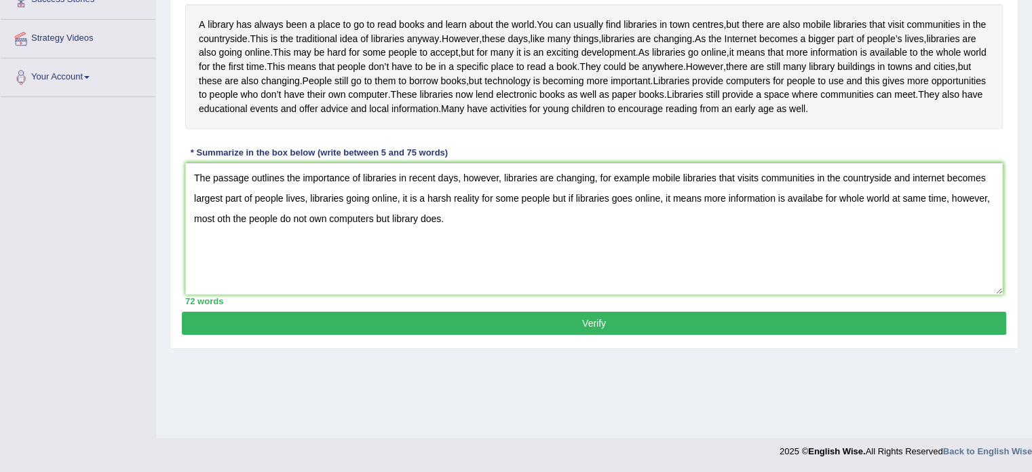
click at [588, 335] on button "Verify" at bounding box center [594, 323] width 825 height 23
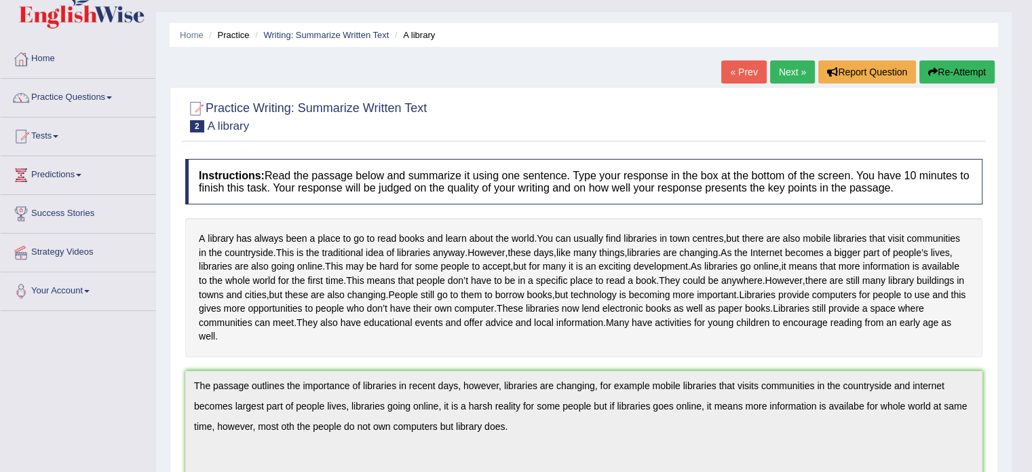
scroll to position [54, 0]
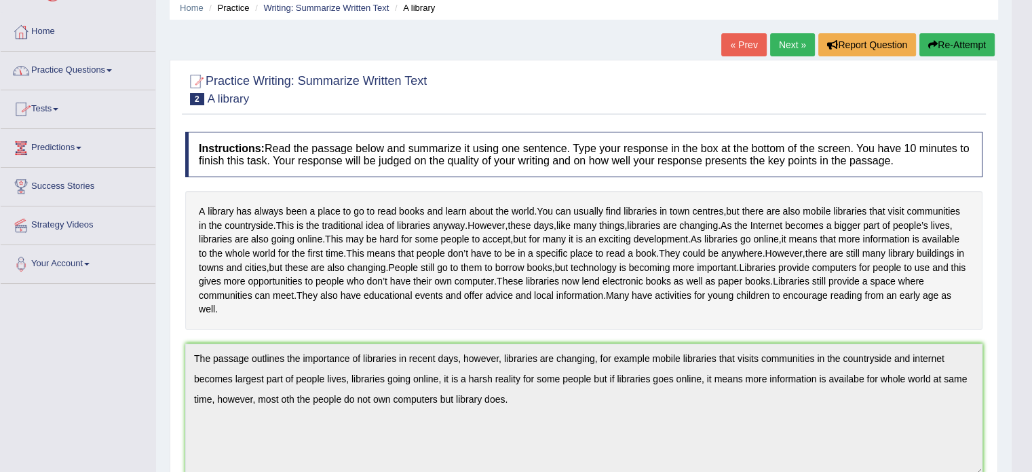
click at [68, 70] on link "Practice Questions" at bounding box center [78, 69] width 155 height 34
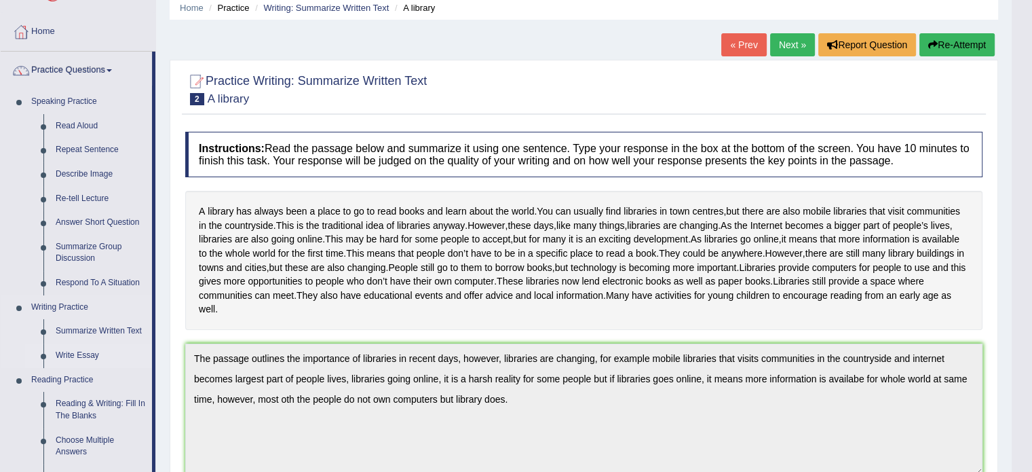
click at [77, 354] on link "Write Essay" at bounding box center [101, 355] width 102 height 24
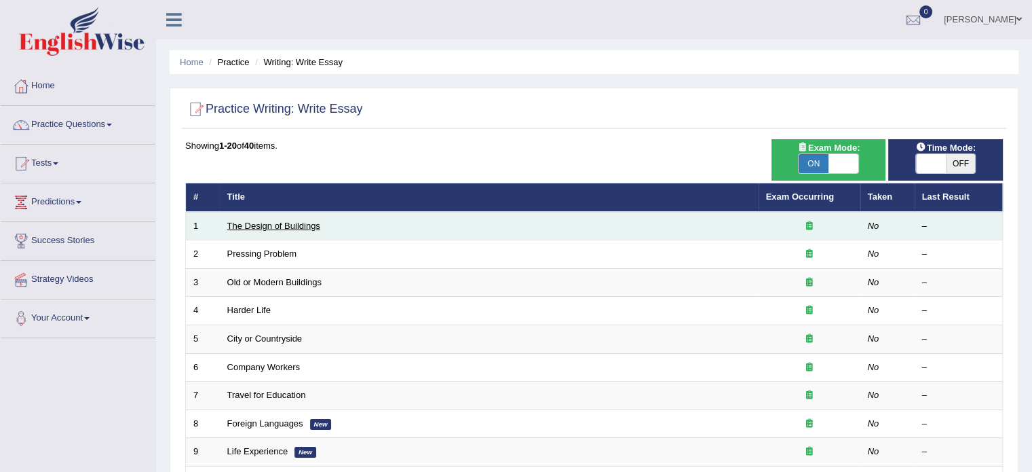
click at [291, 227] on link "The Design of Buildings" at bounding box center [273, 226] width 93 height 10
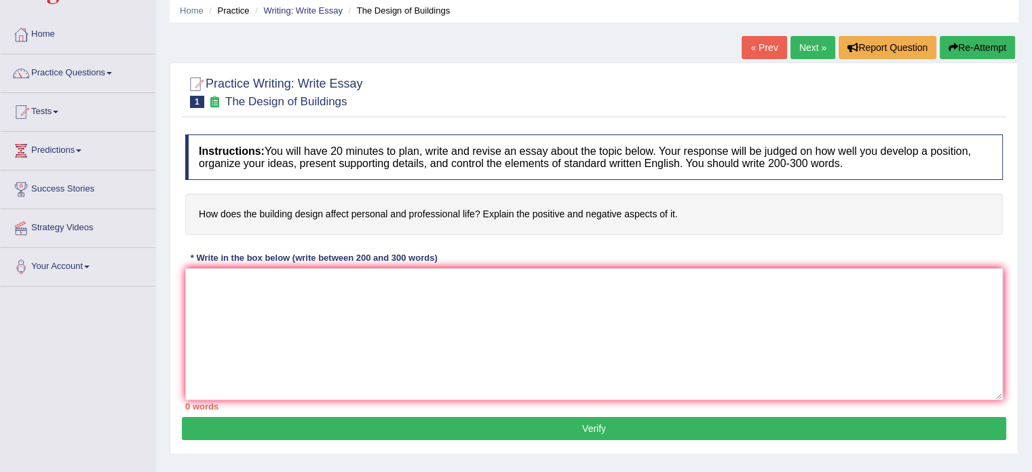
scroll to position [54, 0]
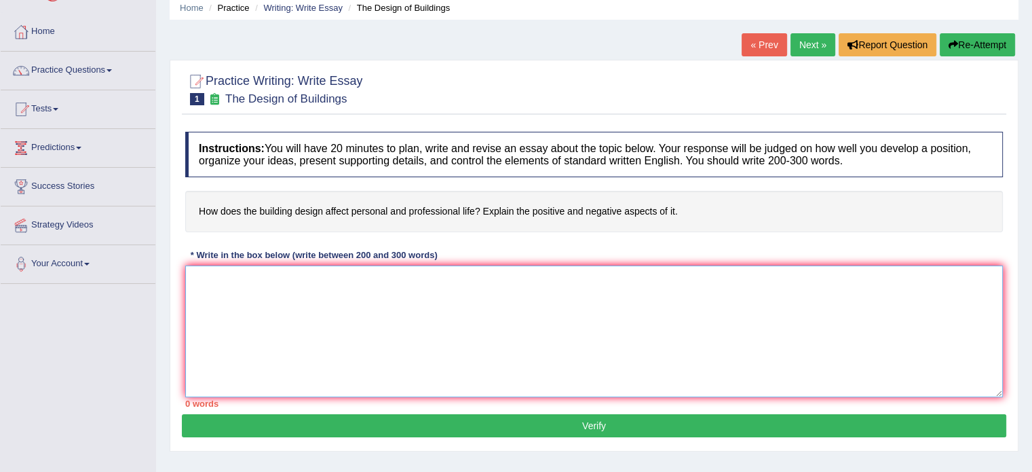
click at [326, 362] on textarea at bounding box center [594, 331] width 818 height 132
type textarea "i"
click at [756, 35] on link "« Prev" at bounding box center [764, 44] width 45 height 23
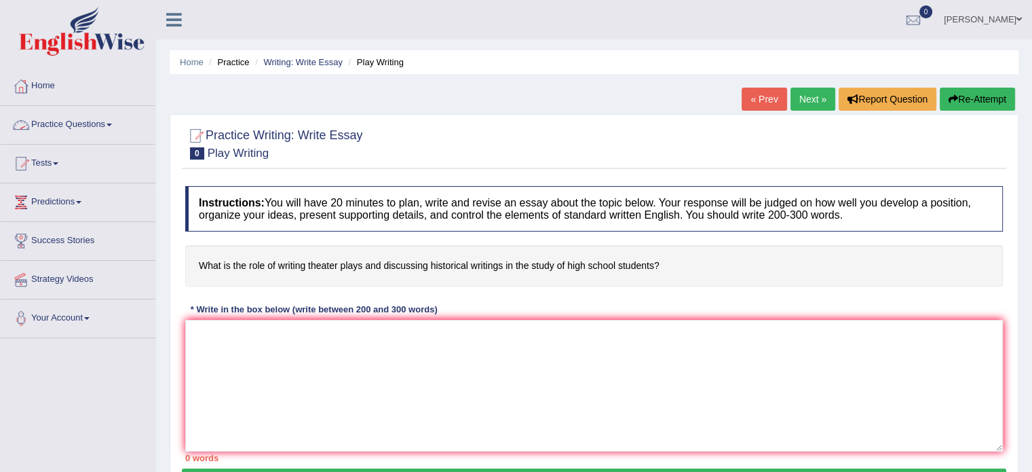
click at [65, 126] on link "Practice Questions" at bounding box center [78, 123] width 155 height 34
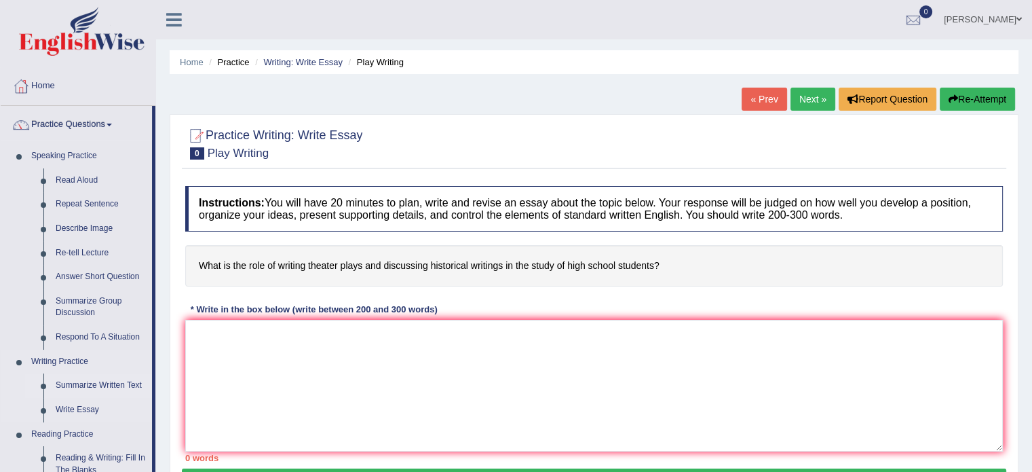
click at [80, 383] on link "Summarize Written Text" at bounding box center [101, 385] width 102 height 24
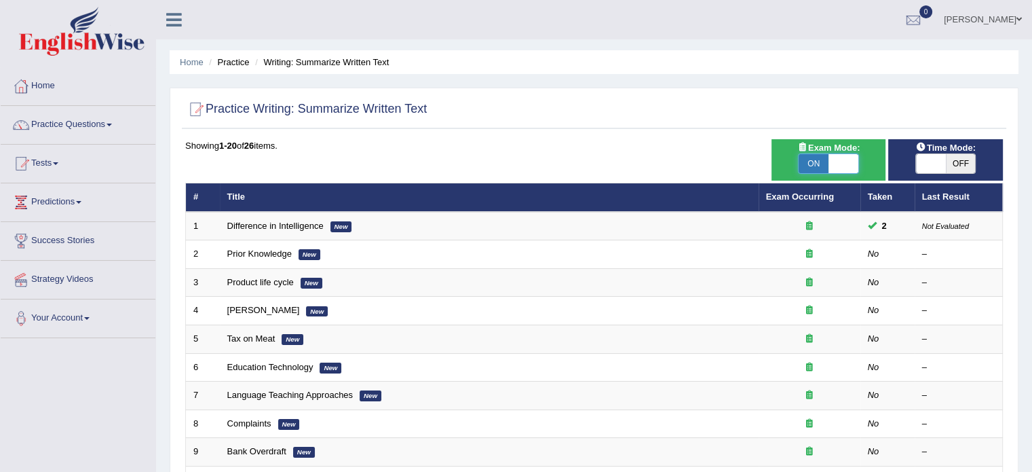
click at [841, 164] on span at bounding box center [844, 163] width 30 height 19
checkbox input "false"
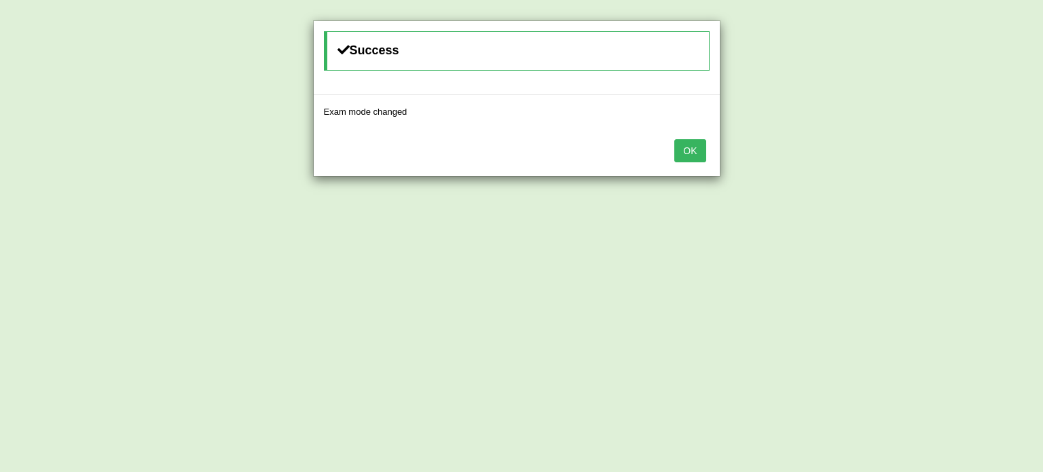
click at [687, 146] on button "OK" at bounding box center [689, 150] width 31 height 23
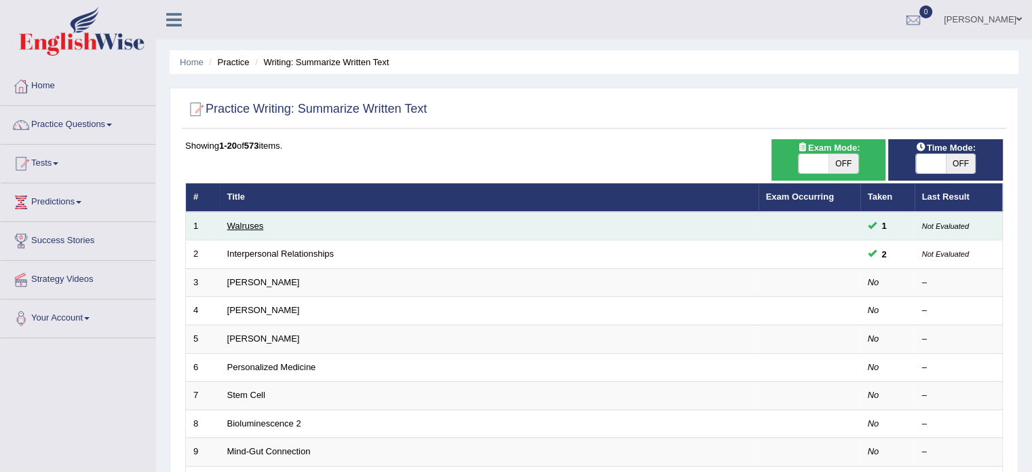
click at [242, 225] on link "Walruses" at bounding box center [245, 226] width 37 height 10
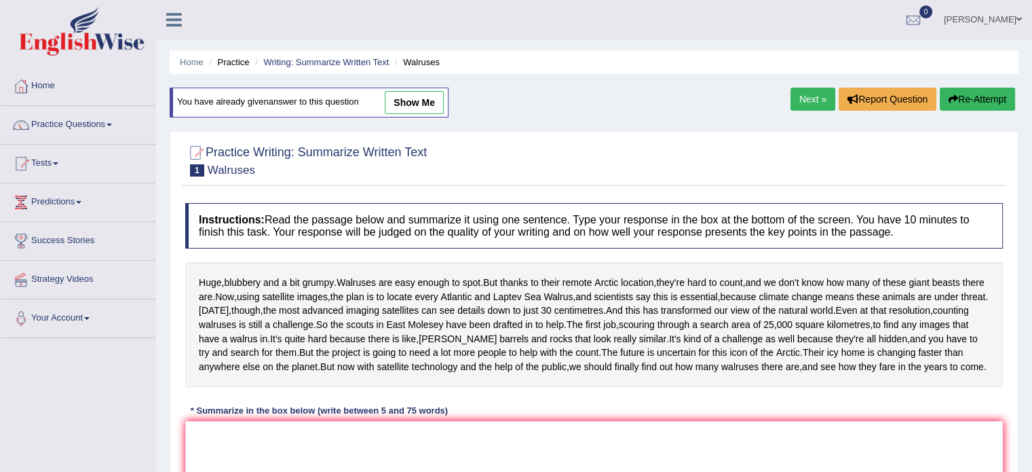
click at [426, 95] on link "show me" at bounding box center [414, 102] width 59 height 23
type textarea "The passage outlines about Walruses numbers in Arctic location by using satelli…"
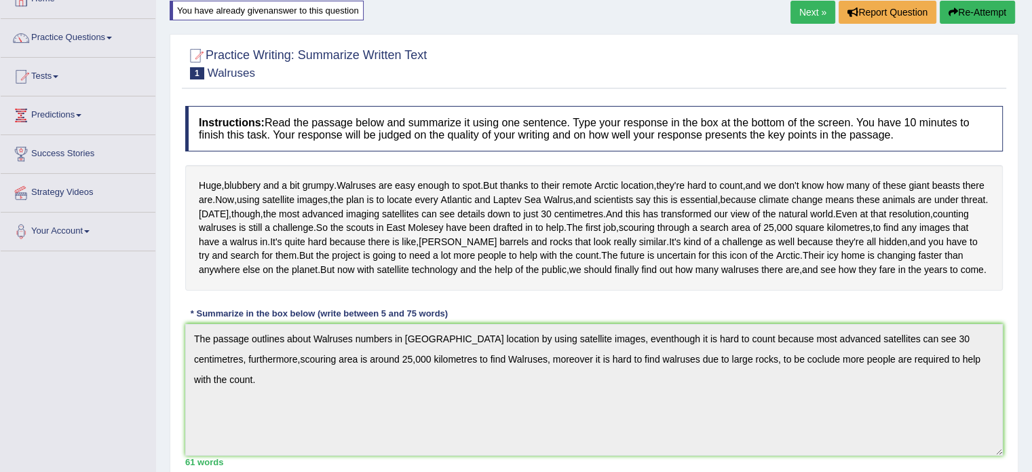
scroll to position [81, 0]
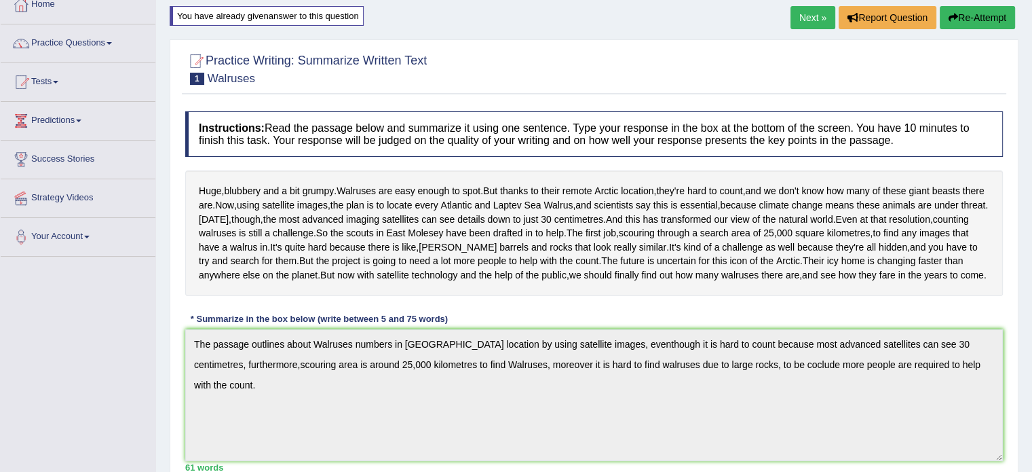
click at [808, 20] on link "Next »" at bounding box center [813, 17] width 45 height 23
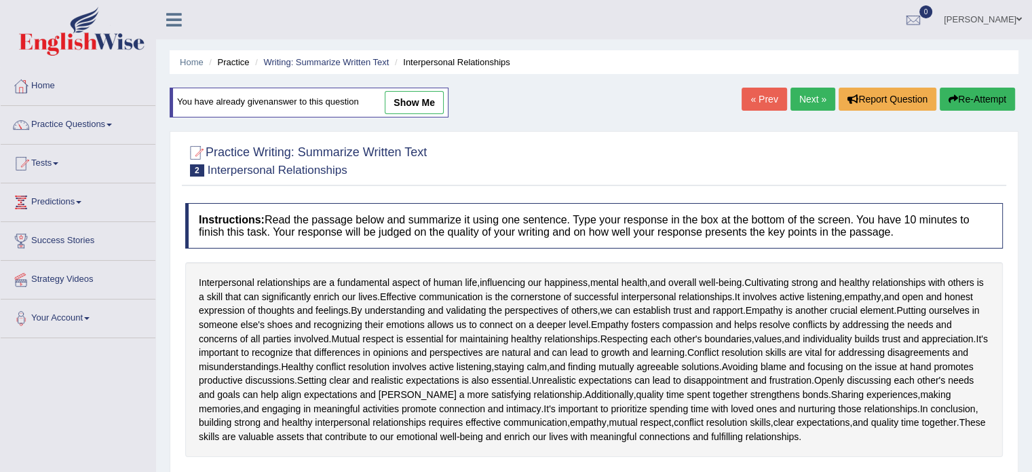
click at [418, 105] on link "show me" at bounding box center [414, 102] width 59 height 23
type textarea "The passage outlines about interpersonal relationships between humans for leadi…"
